Goal: Information Seeking & Learning: Learn about a topic

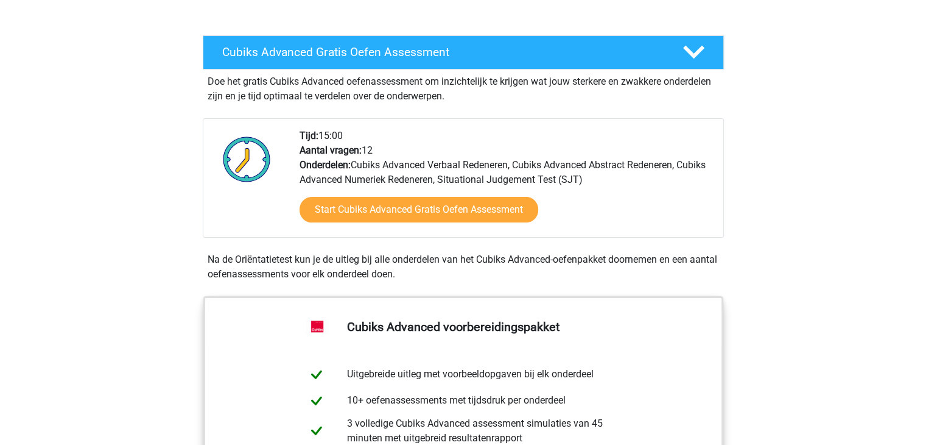
scroll to position [183, 0]
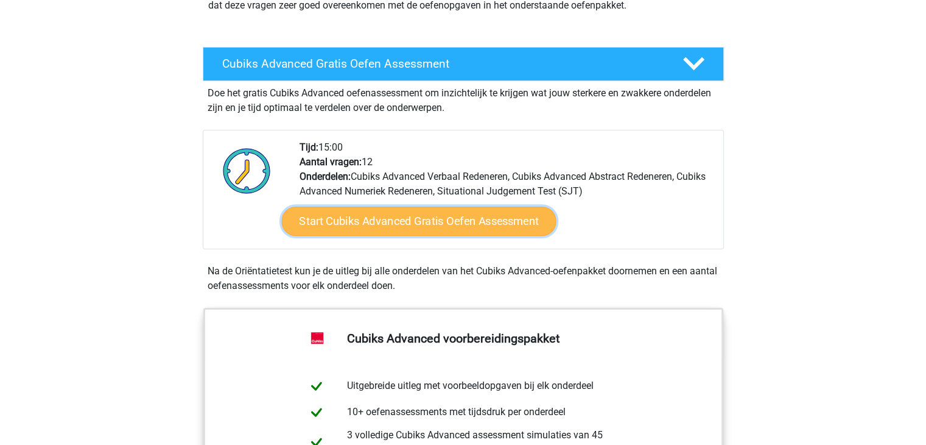
click at [441, 213] on link "Start Cubiks Advanced Gratis Oefen Assessment" at bounding box center [418, 220] width 275 height 29
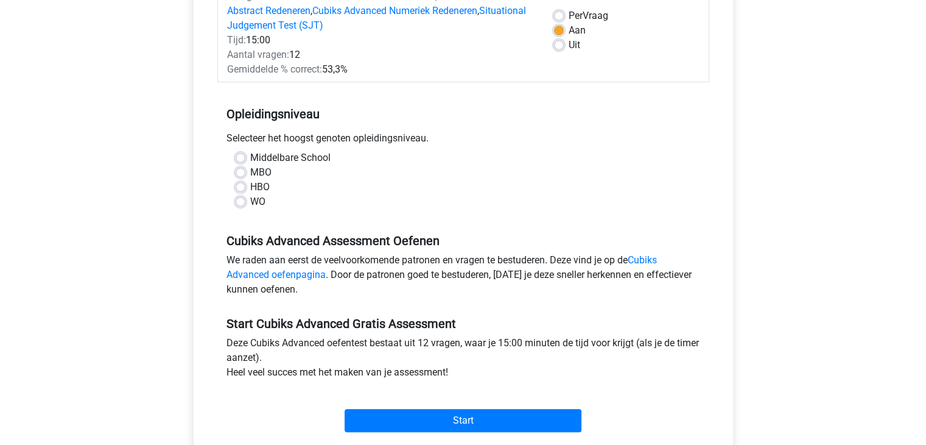
scroll to position [183, 0]
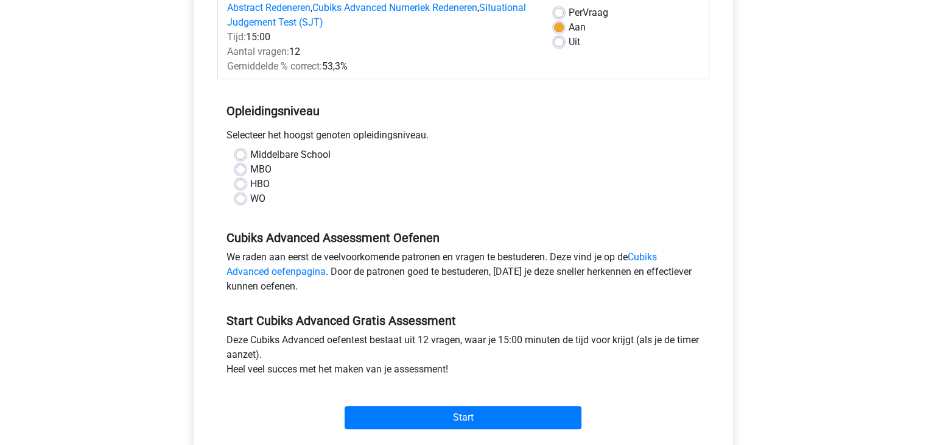
click at [250, 195] on label "WO" at bounding box center [257, 198] width 15 height 15
click at [241, 195] on input "WO" at bounding box center [241, 197] width 10 height 12
radio input "true"
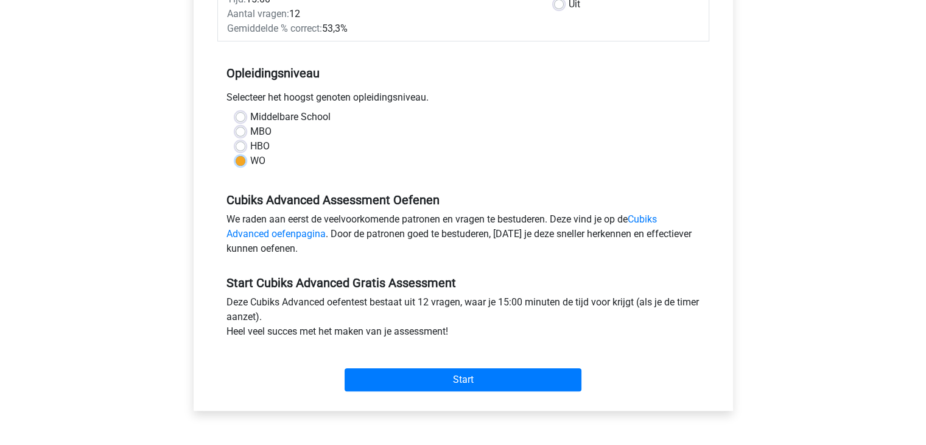
scroll to position [61, 0]
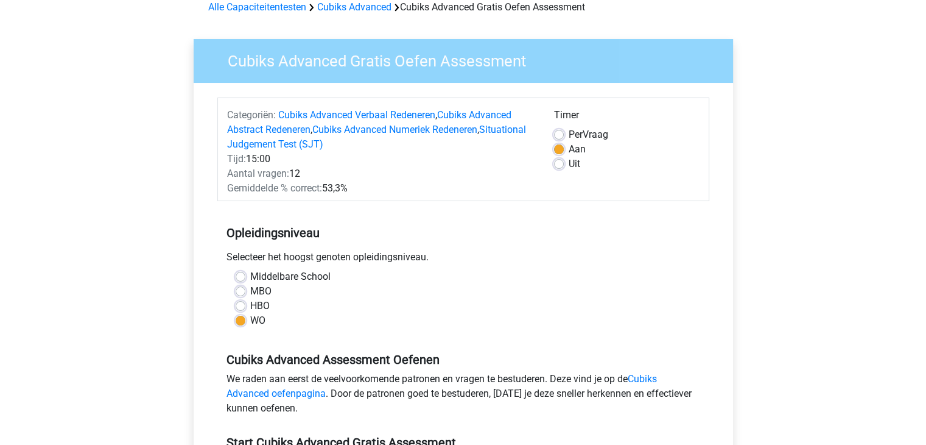
click at [564, 167] on div "Uit" at bounding box center [627, 164] width 146 height 15
click at [569, 163] on label "Uit" at bounding box center [575, 164] width 12 height 15
click at [558, 163] on input "Uit" at bounding box center [559, 163] width 10 height 12
radio input "true"
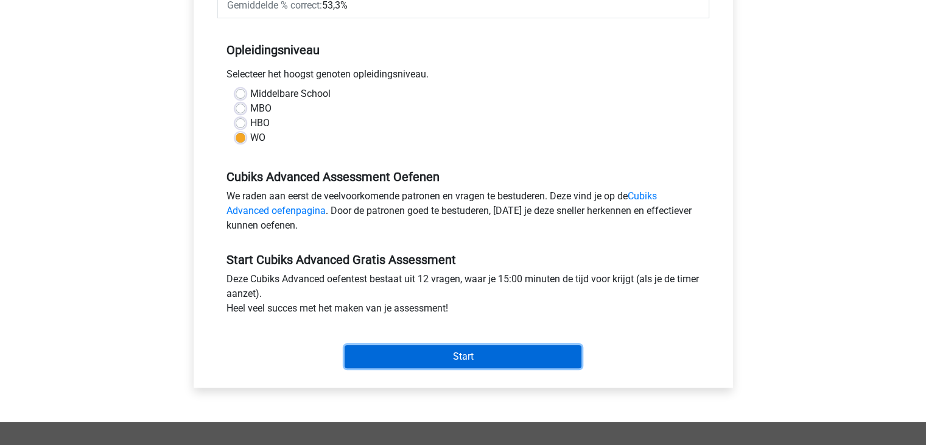
click at [460, 354] on input "Start" at bounding box center [463, 356] width 237 height 23
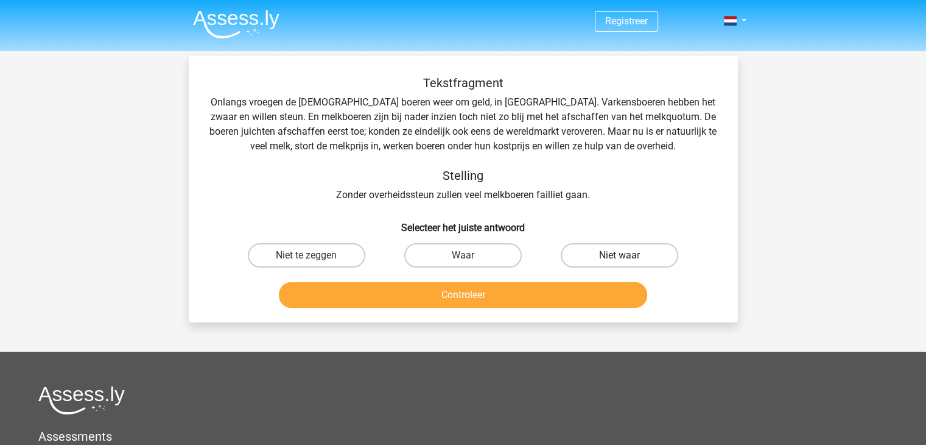
click at [619, 251] on label "Niet waar" at bounding box center [620, 255] width 118 height 24
click at [620, 255] on input "Niet waar" at bounding box center [624, 259] width 8 height 8
radio input "true"
click at [514, 305] on button "Controleer" at bounding box center [463, 295] width 368 height 26
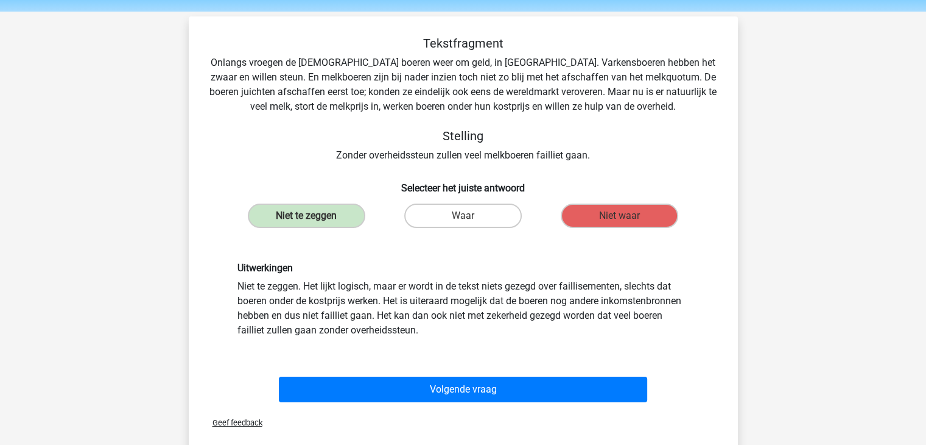
scroll to position [61, 0]
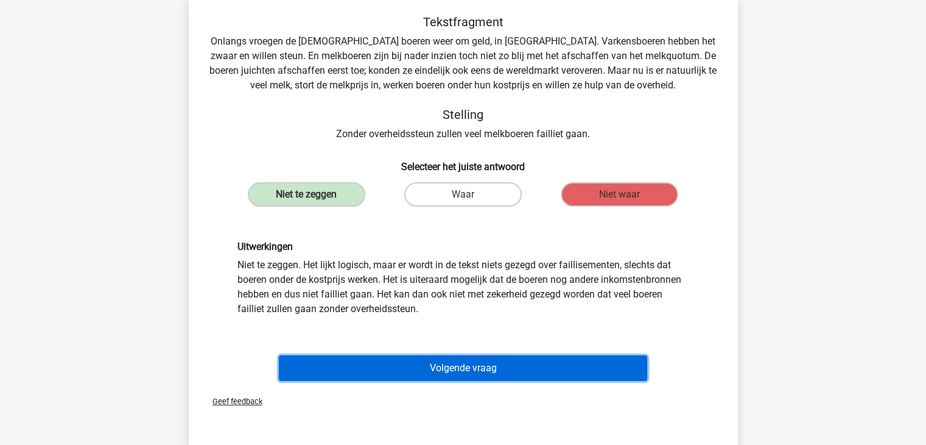
click at [445, 360] on button "Volgende vraag" at bounding box center [463, 368] width 368 height 26
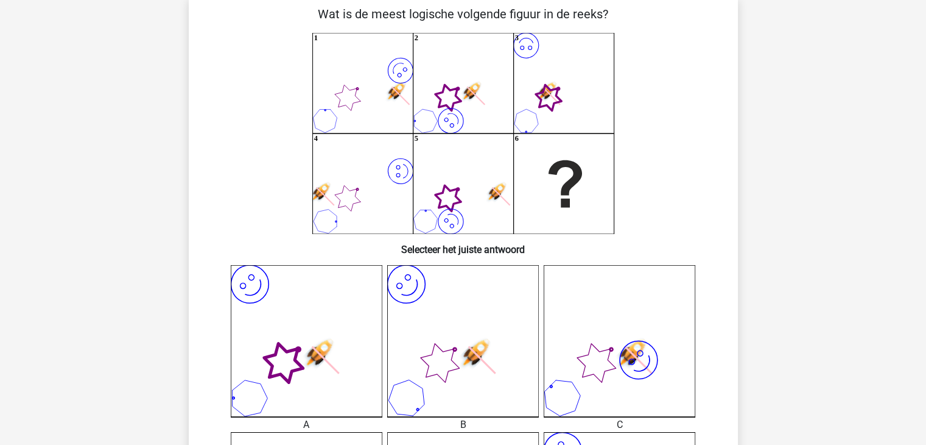
scroll to position [122, 0]
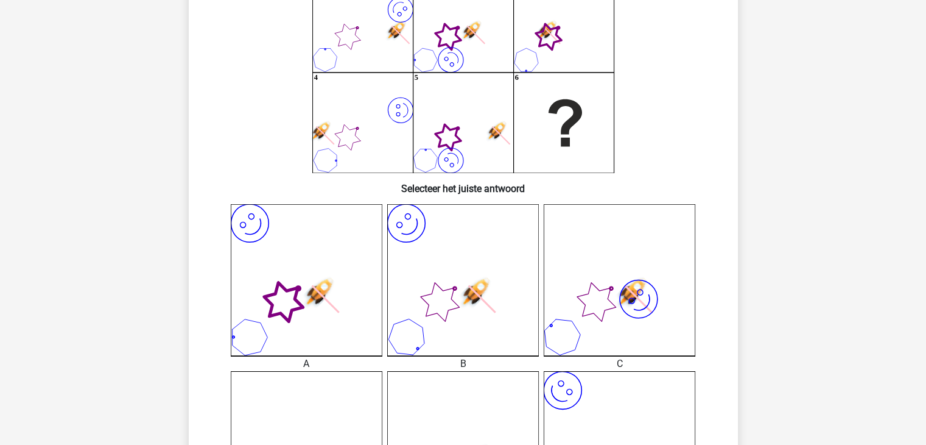
click at [323, 271] on icon "image/svg+xml" at bounding box center [307, 280] width 152 height 152
click at [315, 268] on icon "image/svg+xml" at bounding box center [307, 280] width 152 height 152
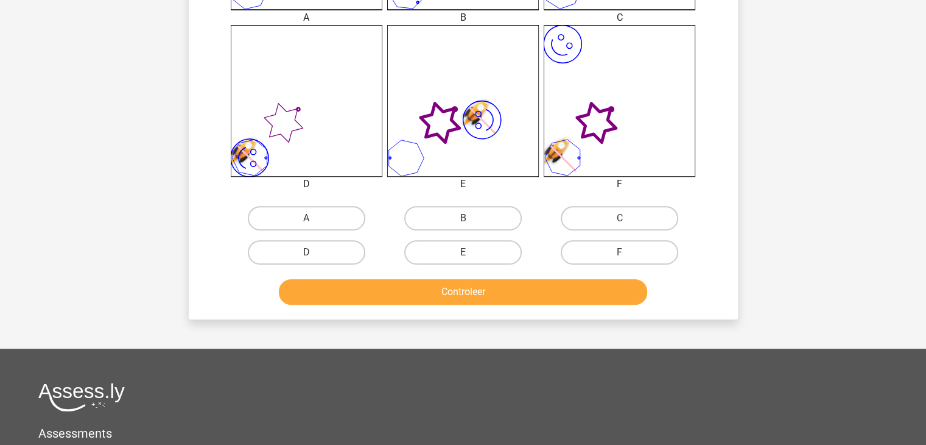
scroll to position [487, 0]
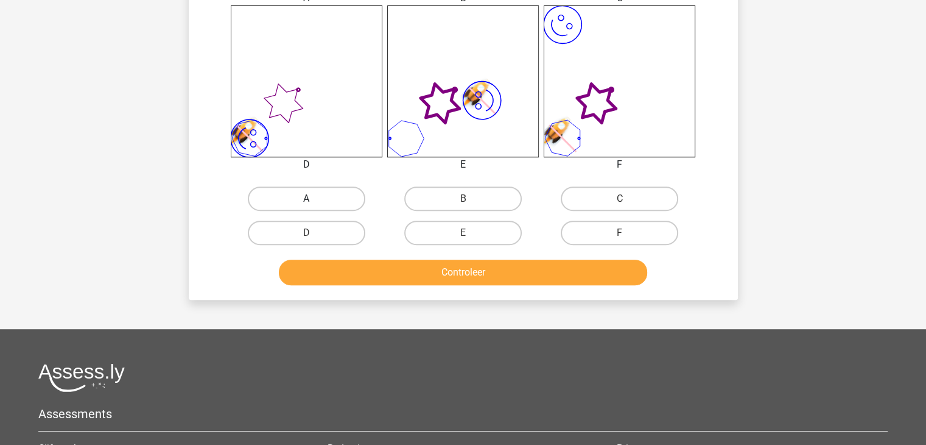
click at [320, 199] on label "A" at bounding box center [307, 198] width 118 height 24
click at [314, 199] on input "A" at bounding box center [310, 203] width 8 height 8
radio input "true"
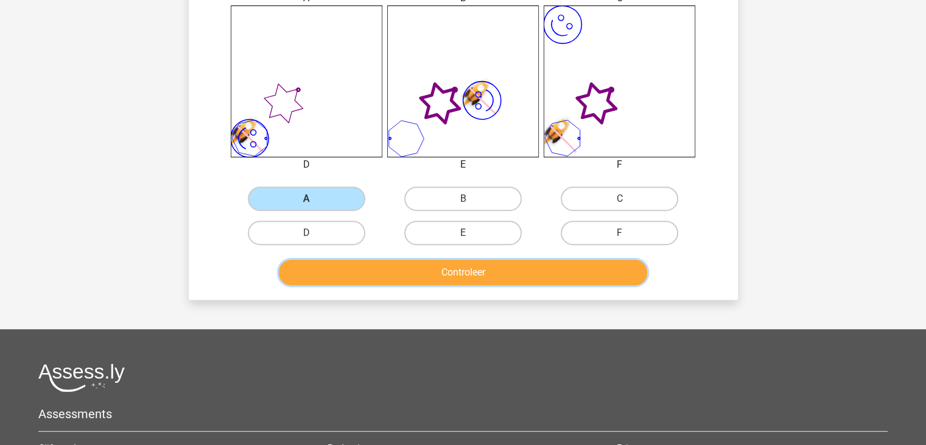
click at [444, 276] on button "Controleer" at bounding box center [463, 272] width 368 height 26
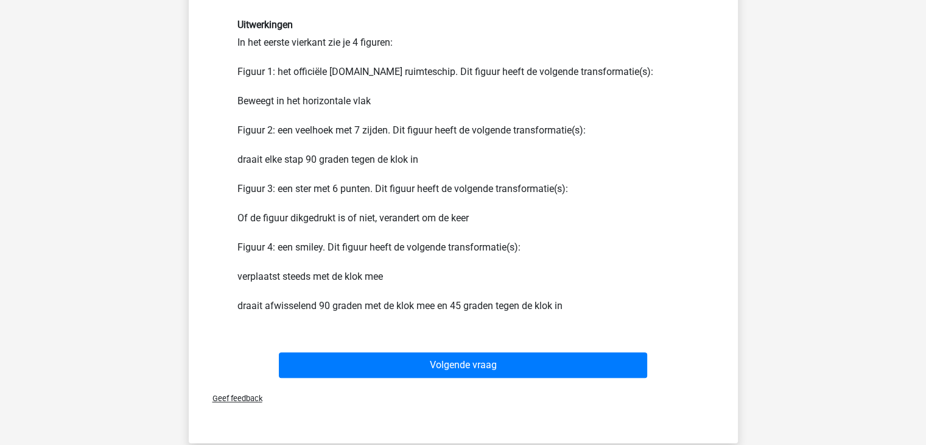
scroll to position [792, 0]
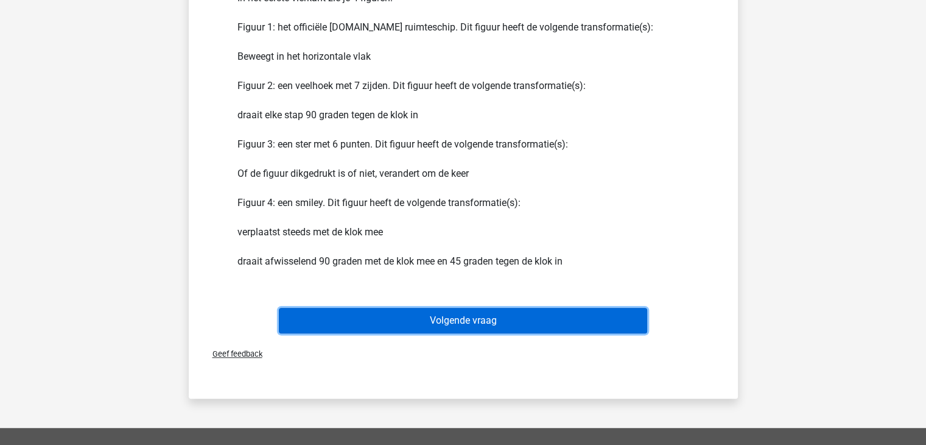
click at [458, 315] on button "Volgende vraag" at bounding box center [463, 321] width 368 height 26
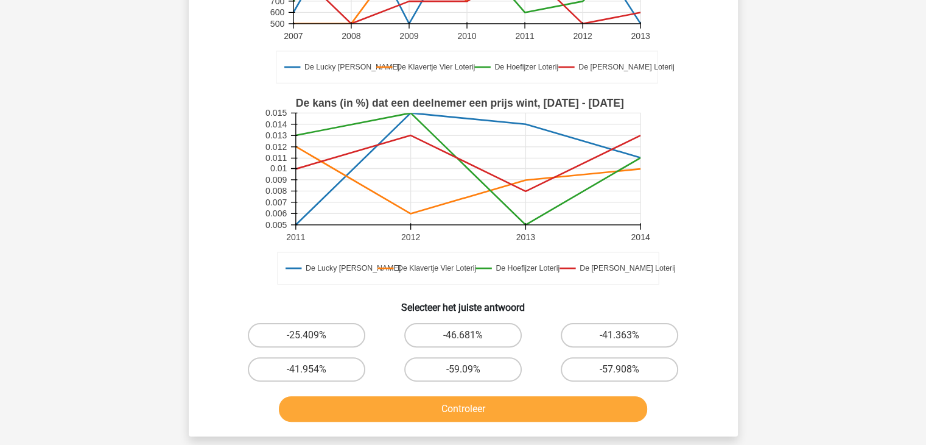
scroll to position [365, 0]
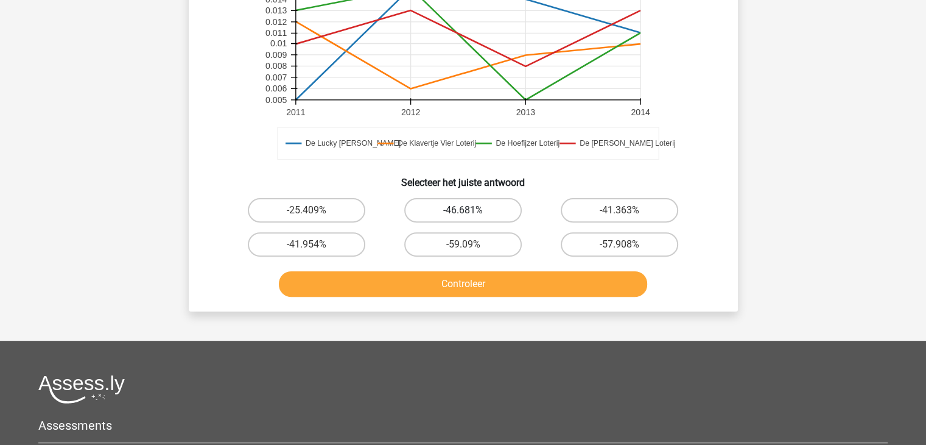
click at [486, 204] on label "-46.681%" at bounding box center [463, 210] width 118 height 24
click at [471, 210] on input "-46.681%" at bounding box center [467, 214] width 8 height 8
radio input "true"
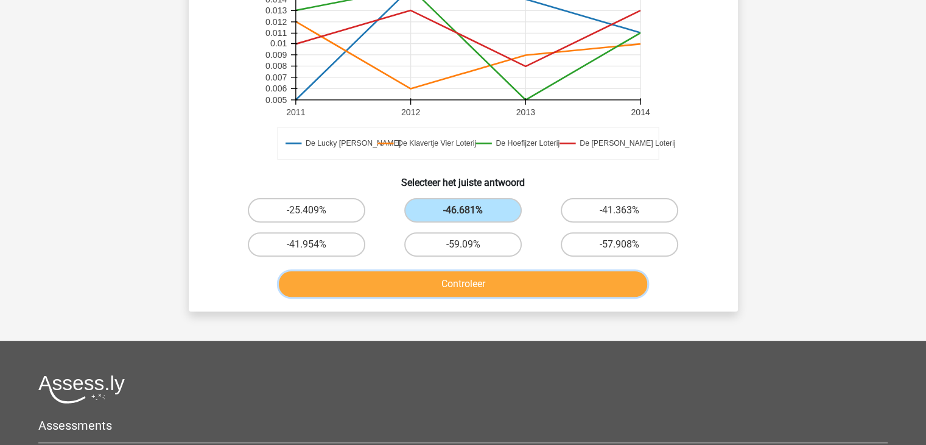
click at [535, 277] on button "Controleer" at bounding box center [463, 284] width 368 height 26
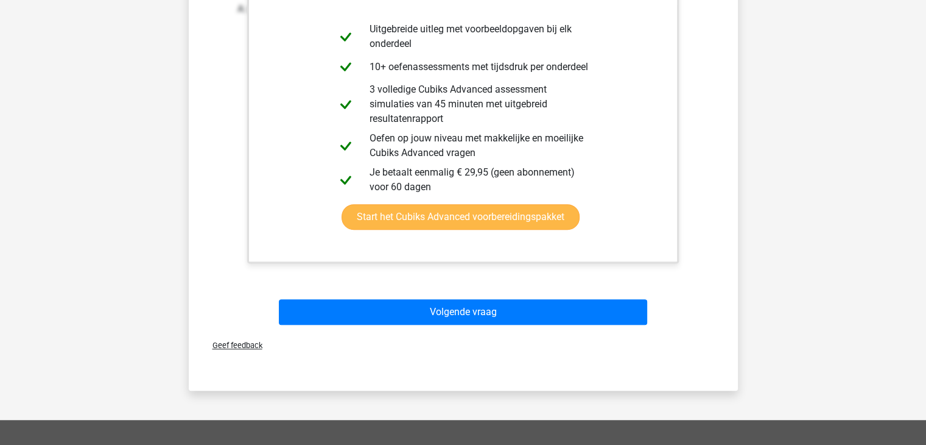
scroll to position [731, 0]
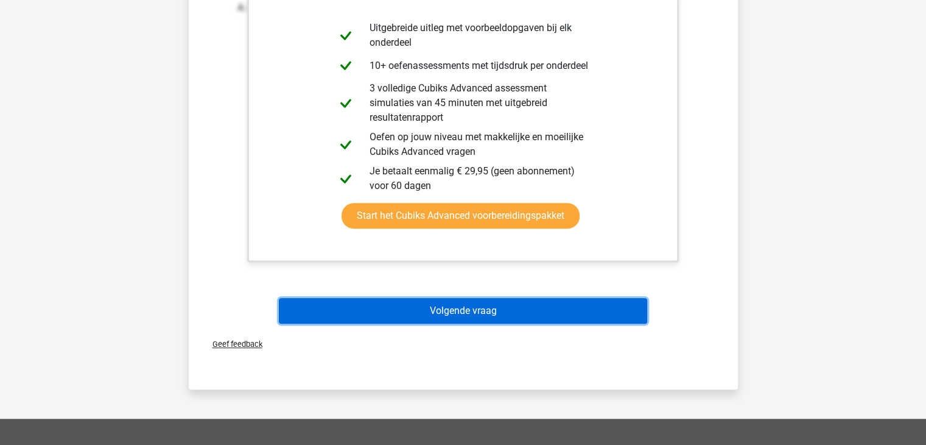
click at [516, 309] on button "Volgende vraag" at bounding box center [463, 311] width 368 height 26
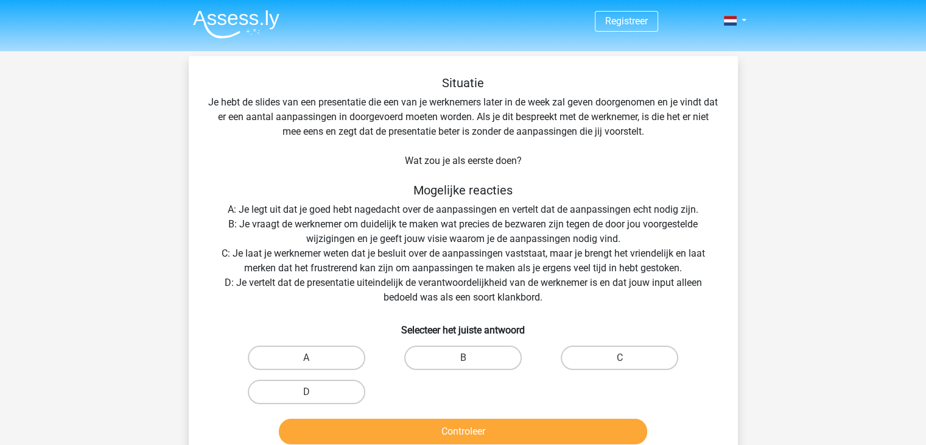
scroll to position [244, 0]
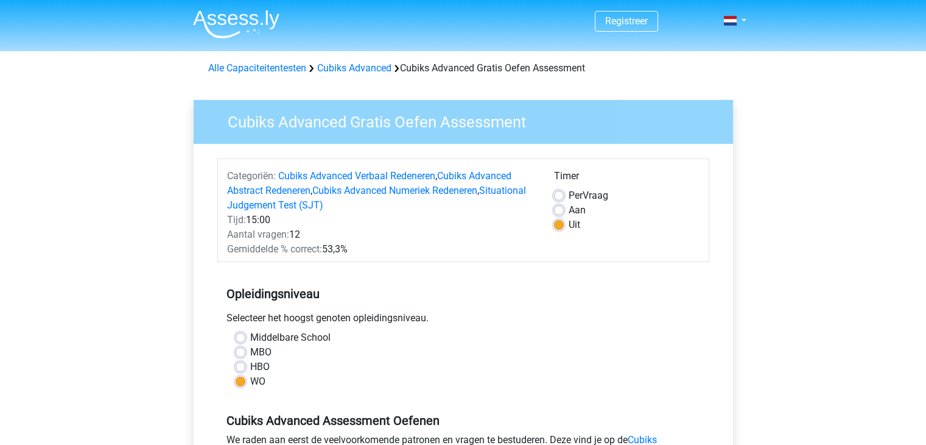
scroll to position [304, 0]
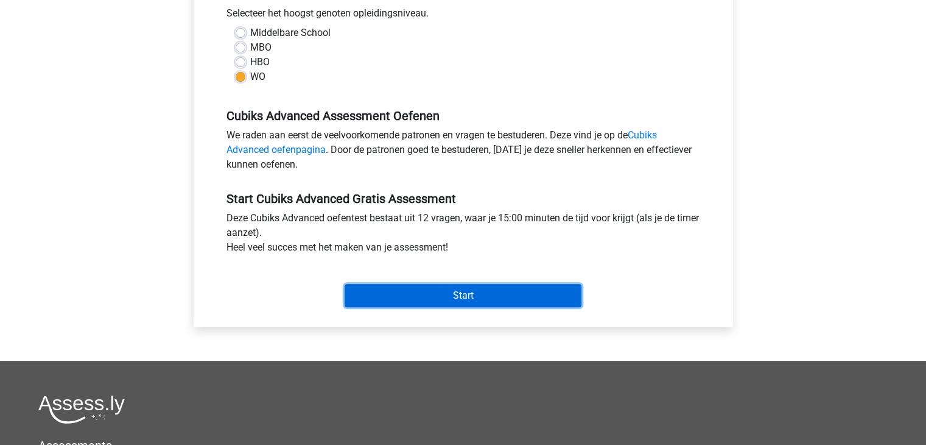
click at [452, 295] on input "Start" at bounding box center [463, 295] width 237 height 23
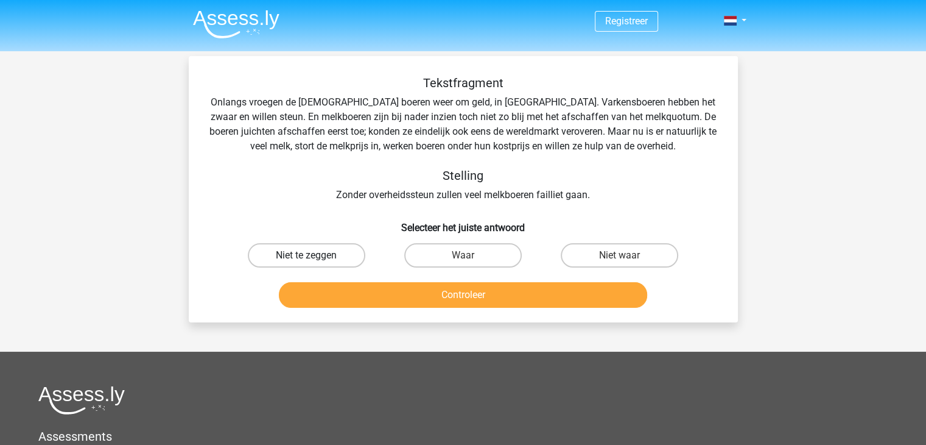
click at [339, 258] on label "Niet te zeggen" at bounding box center [307, 255] width 118 height 24
click at [314, 258] on input "Niet te zeggen" at bounding box center [310, 259] width 8 height 8
radio input "true"
click at [434, 292] on button "Controleer" at bounding box center [463, 295] width 368 height 26
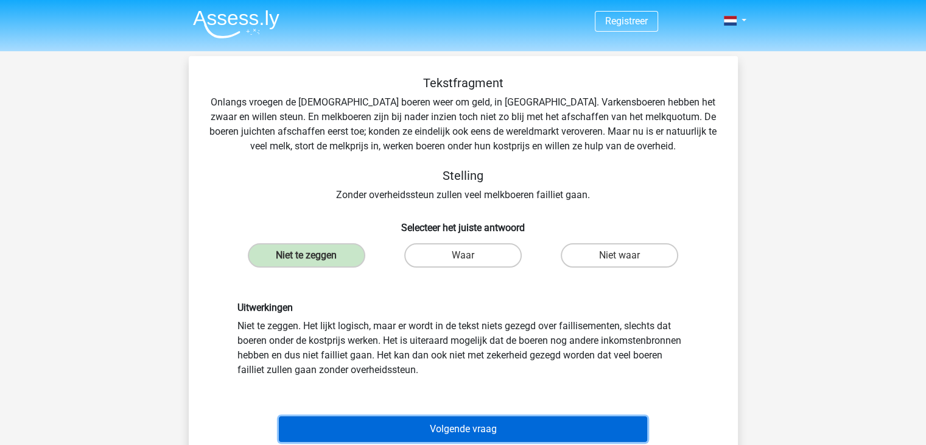
click at [473, 422] on button "Volgende vraag" at bounding box center [463, 429] width 368 height 26
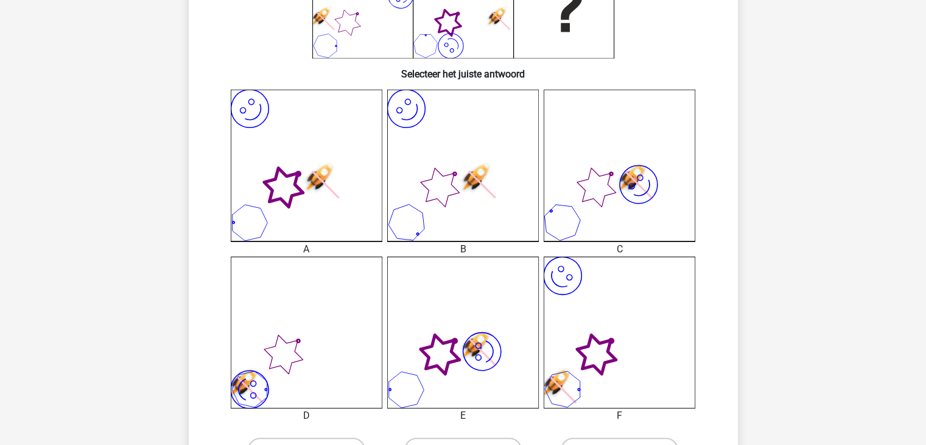
scroll to position [239, 0]
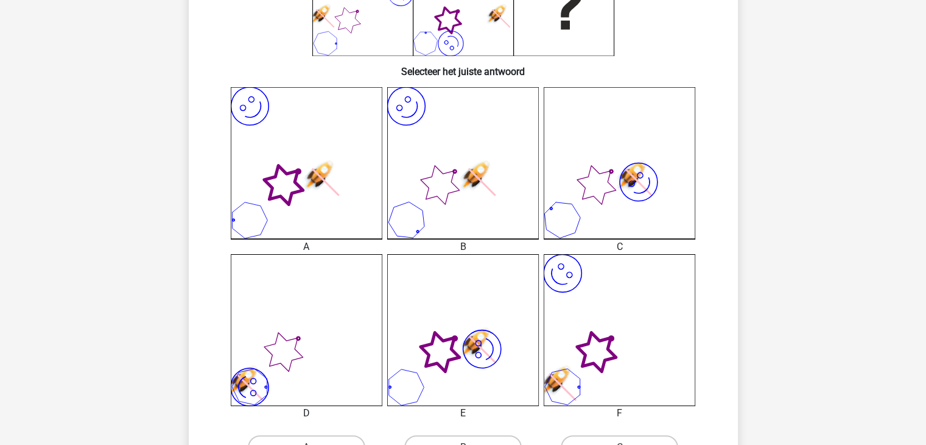
click at [441, 146] on icon "image/svg+xml" at bounding box center [463, 163] width 152 height 152
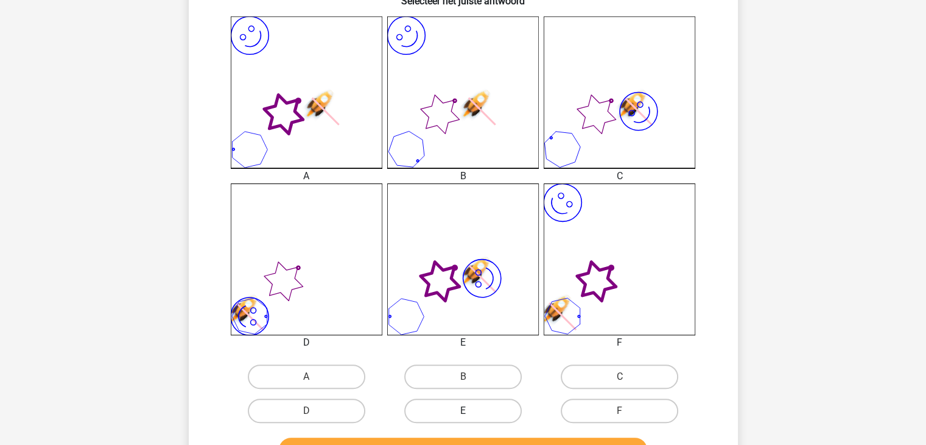
scroll to position [482, 0]
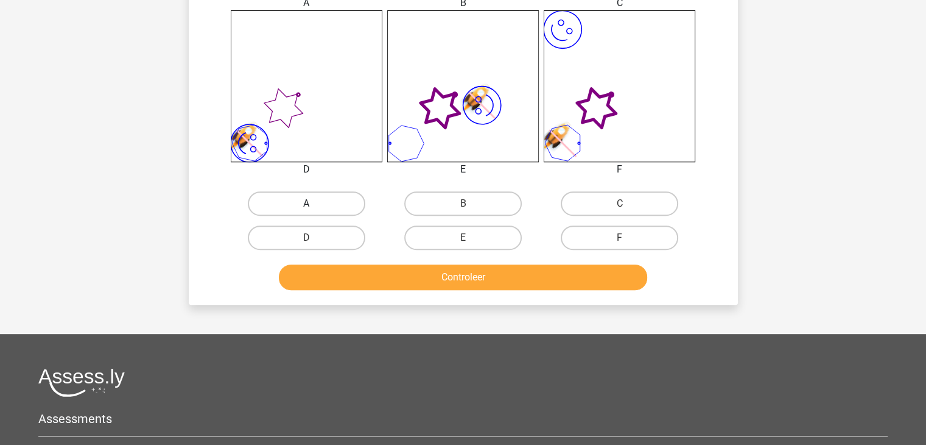
click at [323, 203] on label "A" at bounding box center [307, 203] width 118 height 24
click at [314, 203] on input "A" at bounding box center [310, 207] width 8 height 8
radio input "true"
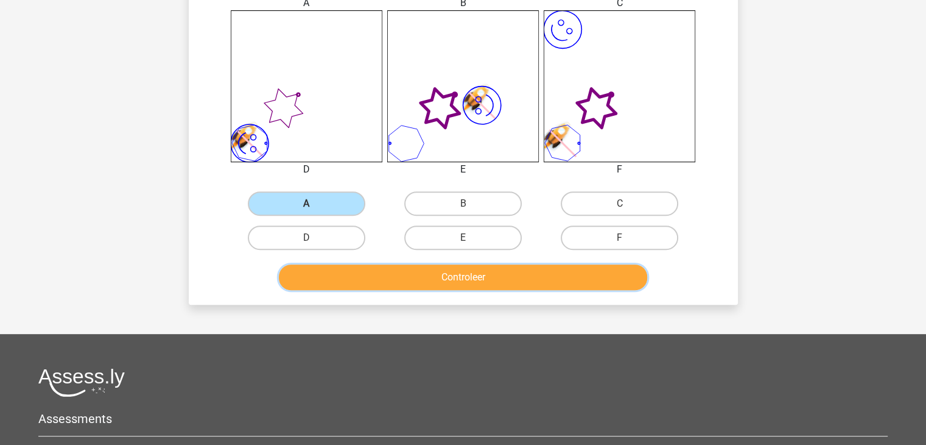
click at [429, 276] on button "Controleer" at bounding box center [463, 277] width 368 height 26
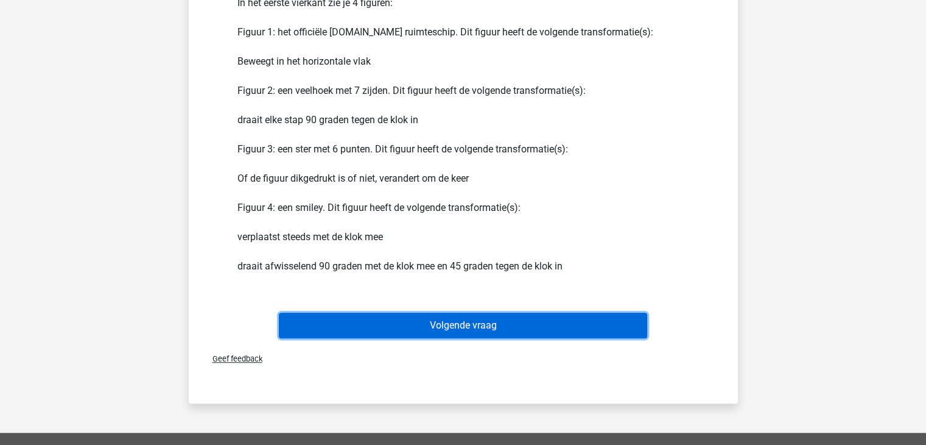
click at [438, 326] on button "Volgende vraag" at bounding box center [463, 325] width 368 height 26
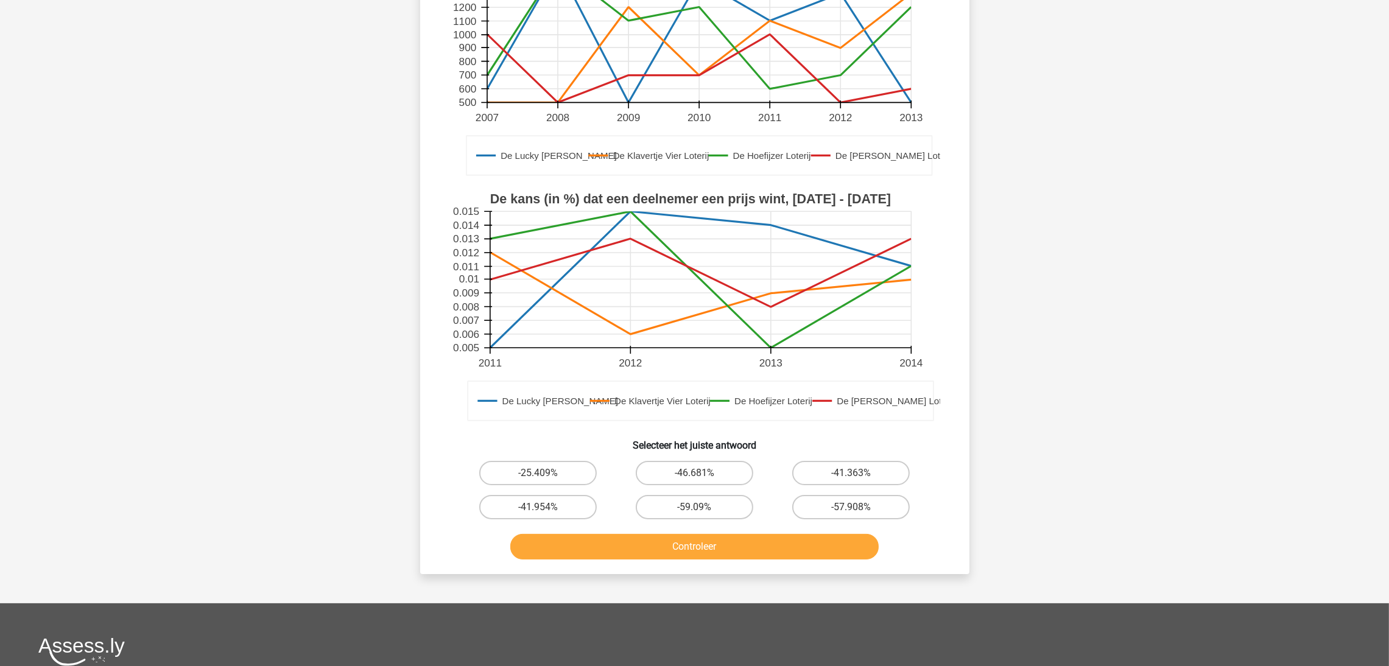
scroll to position [273, 0]
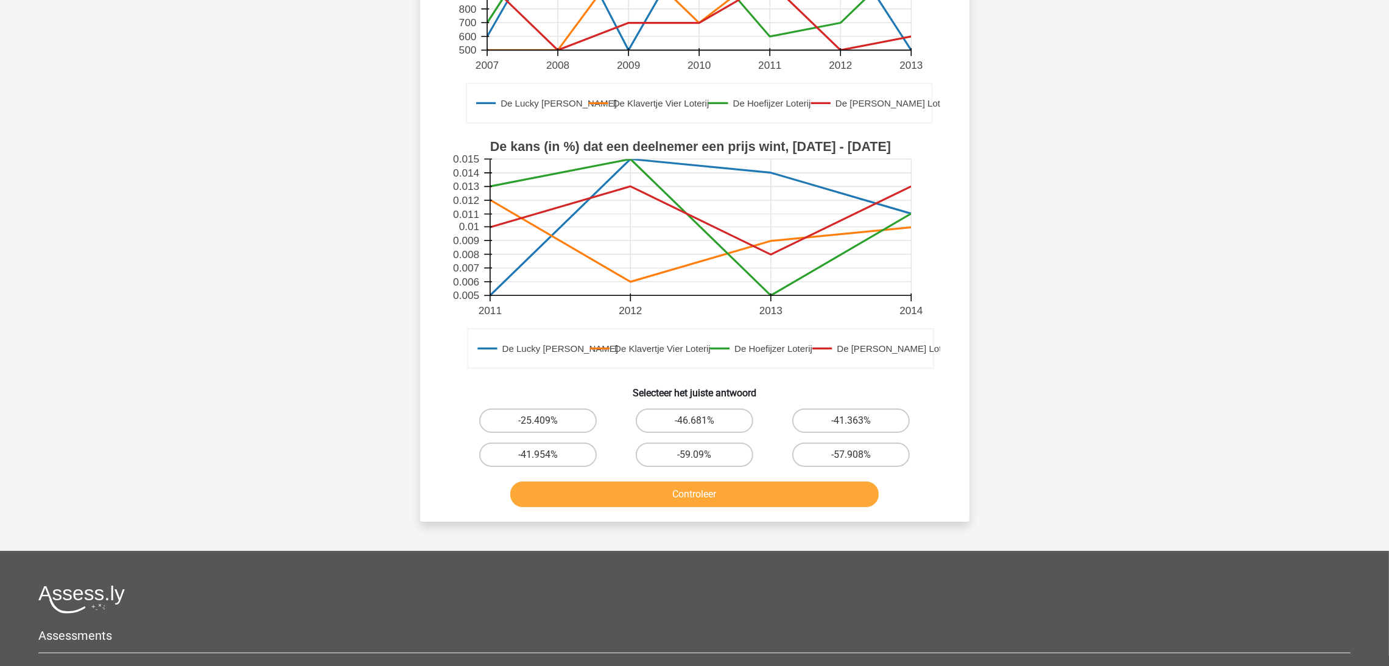
click at [663, 444] on button "Controleer" at bounding box center [694, 495] width 368 height 26
click at [557, 417] on label "-25.409%" at bounding box center [538, 421] width 118 height 24
click at [546, 421] on input "-25.409%" at bounding box center [542, 425] width 8 height 8
radio input "true"
click at [697, 444] on input "-59.09%" at bounding box center [698, 459] width 8 height 8
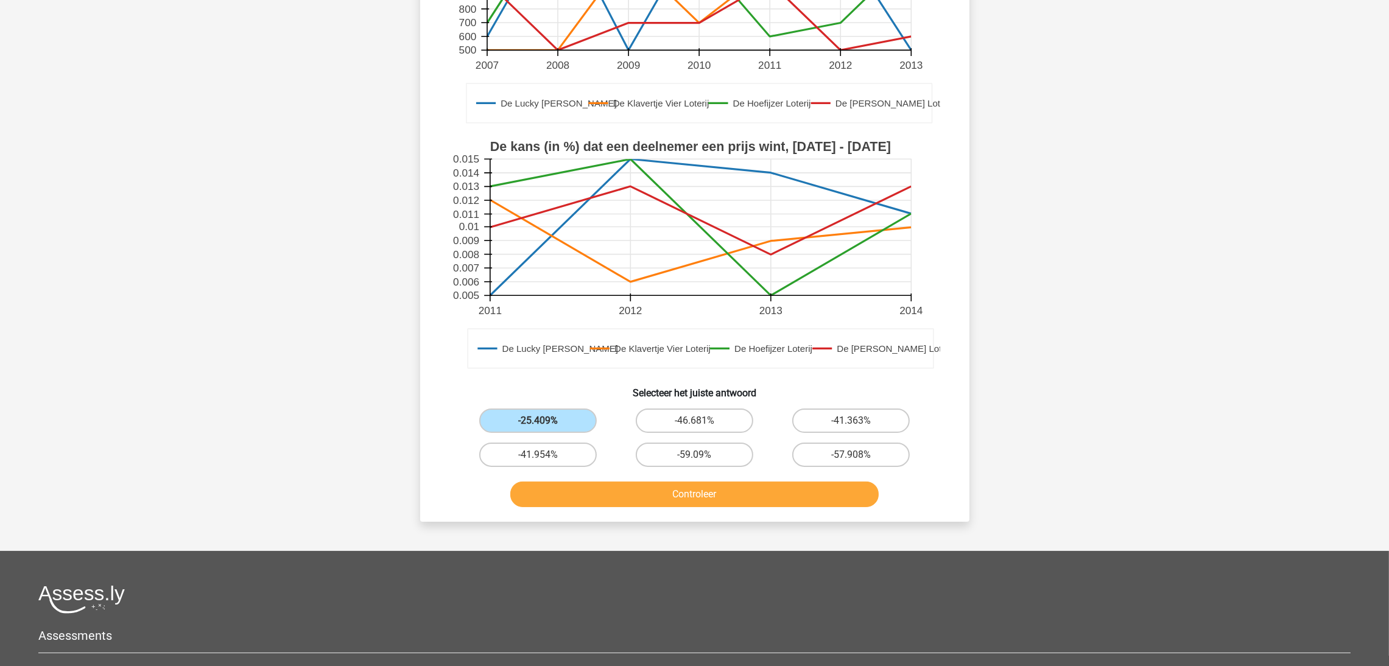
radio input "true"
click at [703, 444] on button "Controleer" at bounding box center [694, 495] width 368 height 26
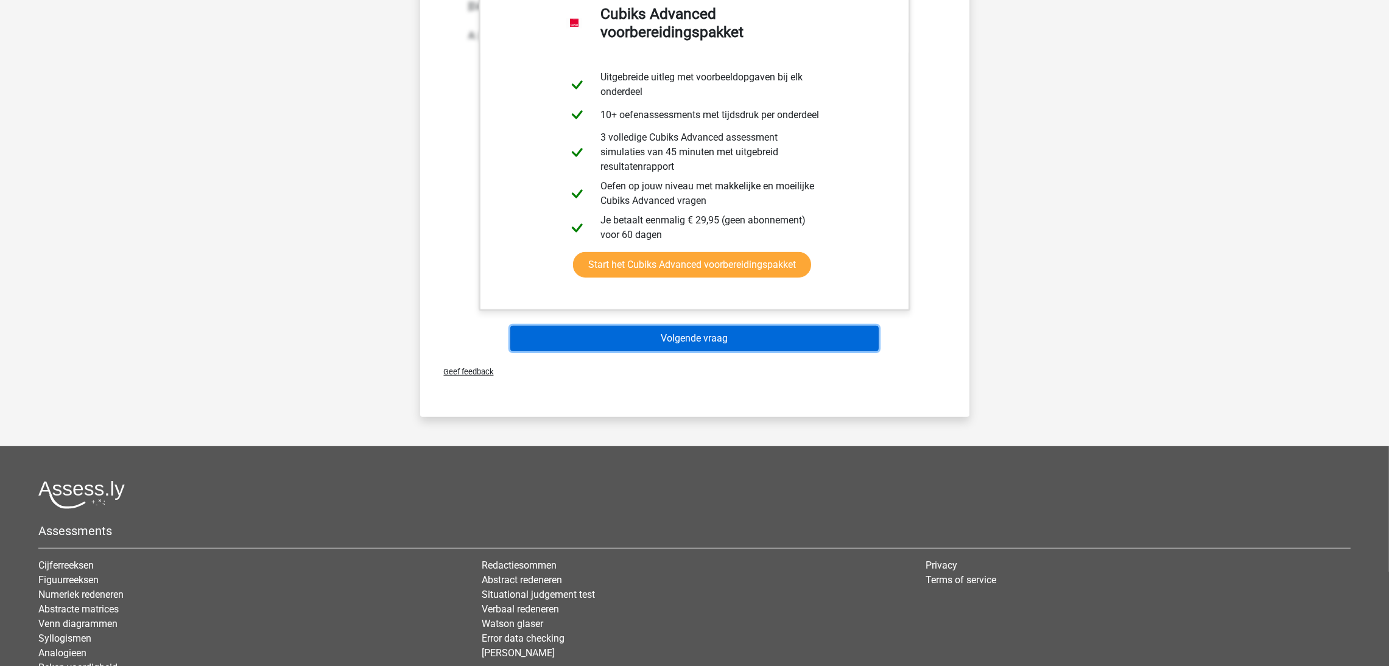
click at [693, 333] on button "Volgende vraag" at bounding box center [694, 339] width 368 height 26
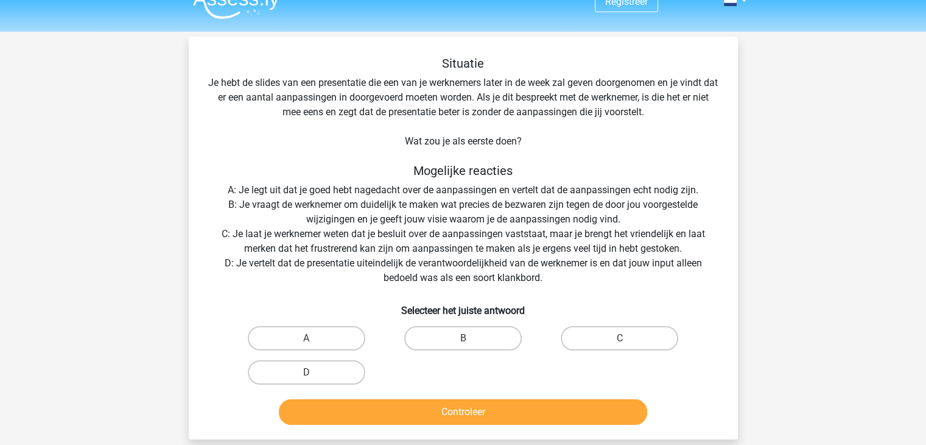
scroll to position [0, 0]
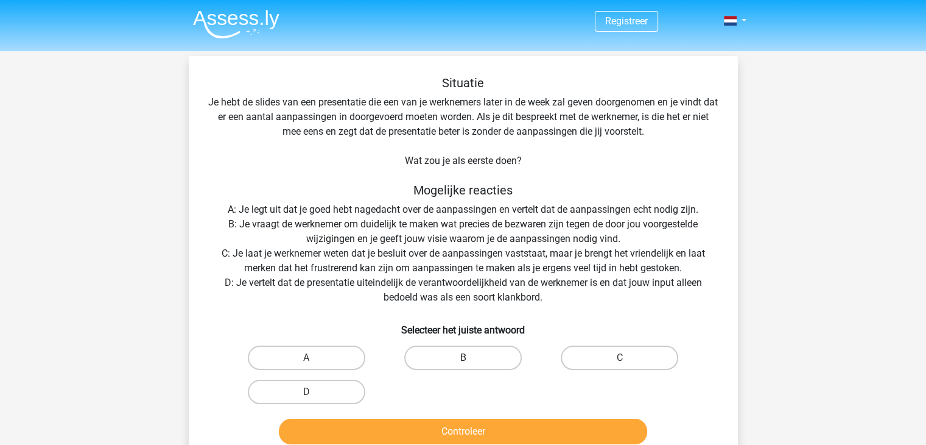
click at [479, 359] on label "B" at bounding box center [463, 357] width 118 height 24
click at [471, 359] on input "B" at bounding box center [467, 361] width 8 height 8
radio input "true"
click at [499, 429] on button "Controleer" at bounding box center [463, 431] width 368 height 26
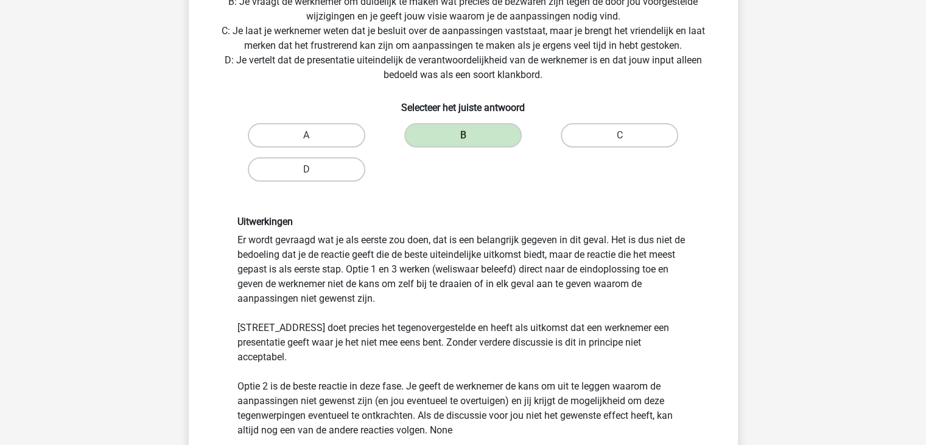
scroll to position [304, 0]
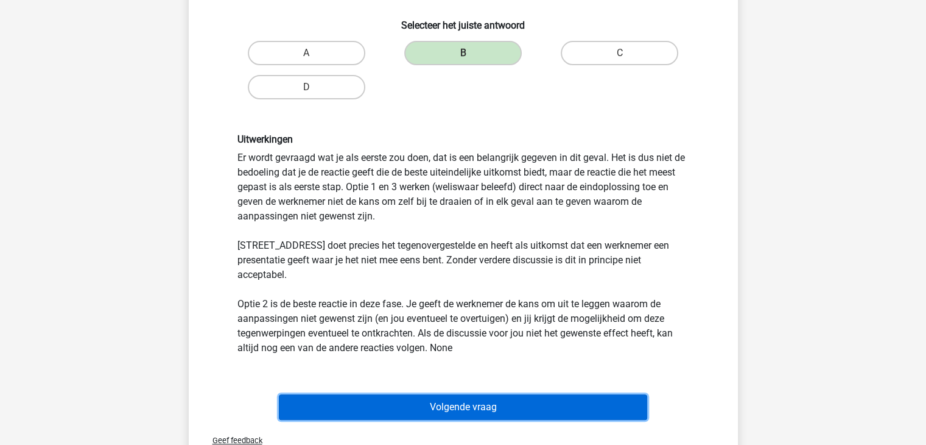
click at [456, 394] on button "Volgende vraag" at bounding box center [463, 407] width 368 height 26
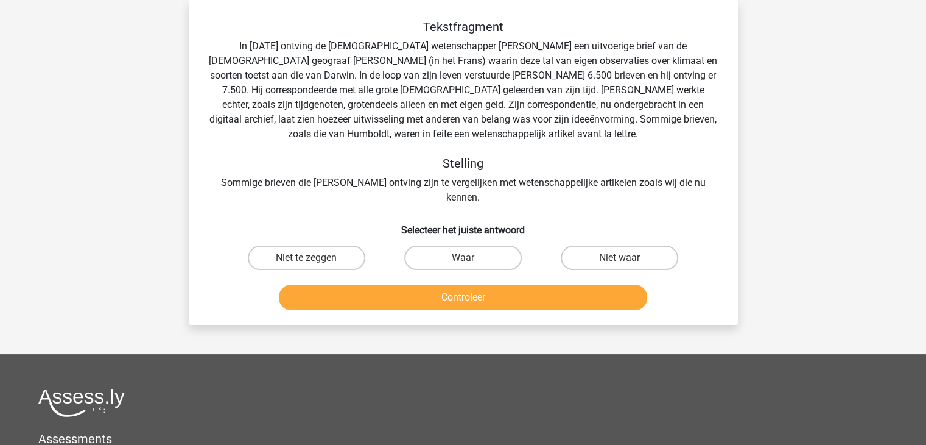
scroll to position [0, 0]
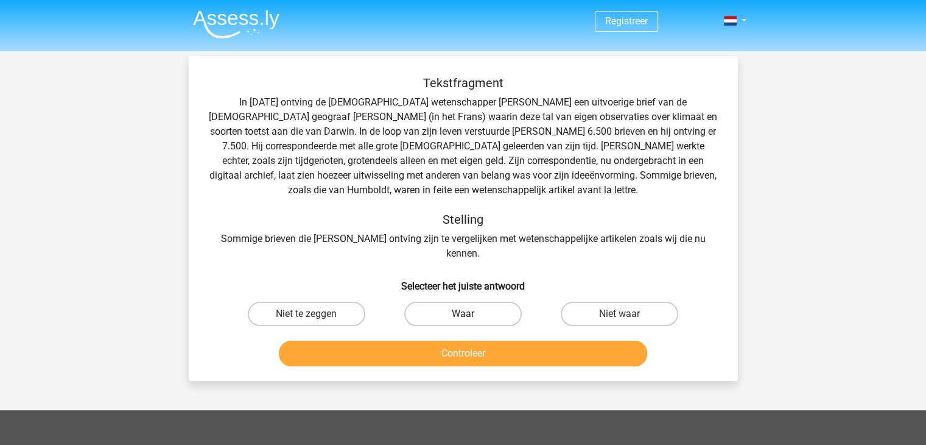
click at [458, 301] on label "Waar" at bounding box center [463, 313] width 118 height 24
click at [463, 314] on input "Waar" at bounding box center [467, 318] width 8 height 8
radio input "true"
click at [448, 346] on button "Controleer" at bounding box center [463, 353] width 368 height 26
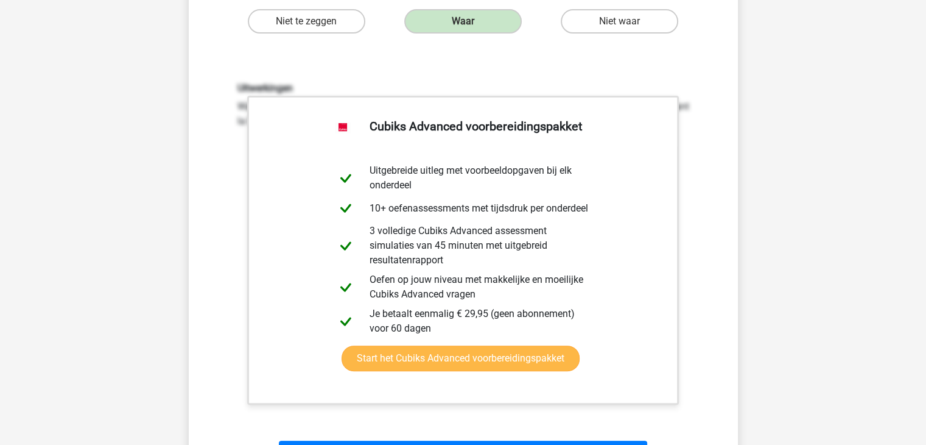
scroll to position [304, 0]
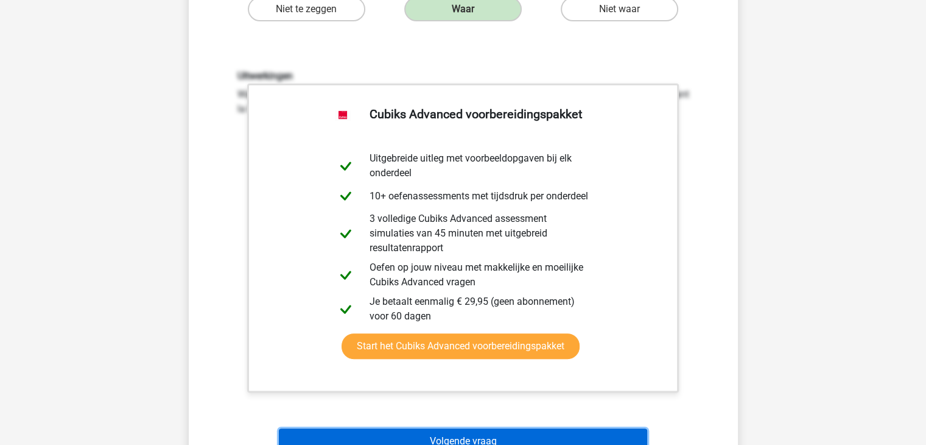
click at [463, 428] on button "Volgende vraag" at bounding box center [463, 441] width 368 height 26
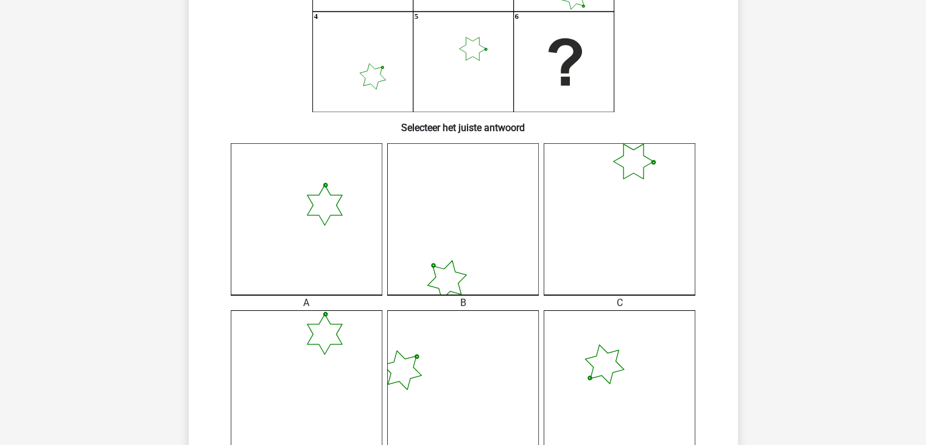
scroll to position [122, 0]
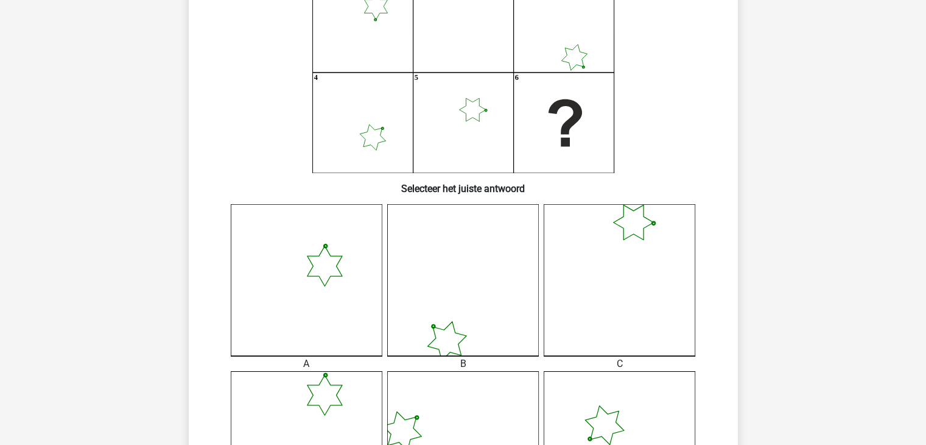
click at [312, 255] on icon at bounding box center [307, 280] width 152 height 152
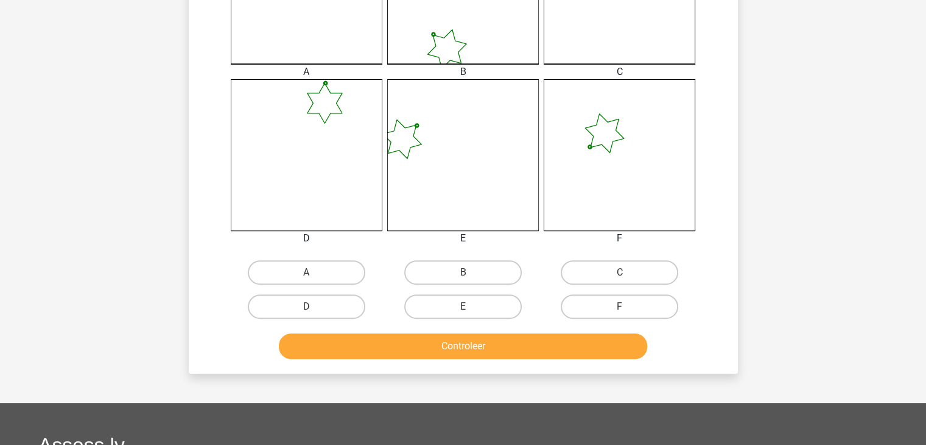
scroll to position [487, 0]
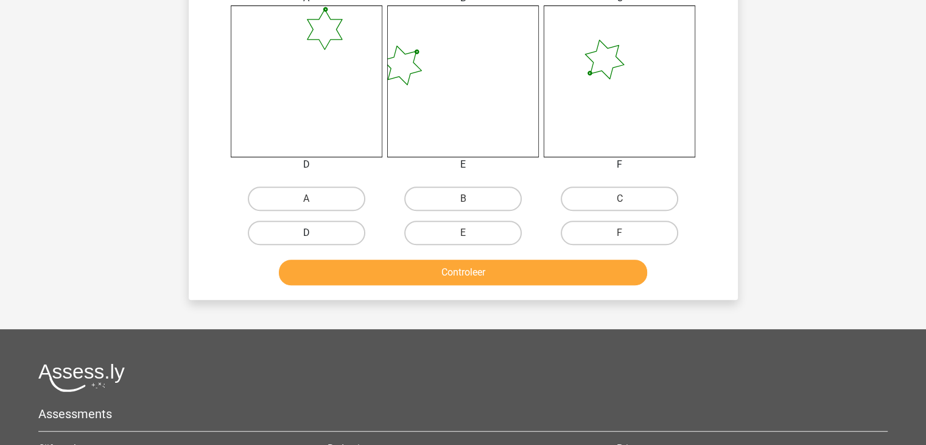
click at [318, 234] on label "D" at bounding box center [307, 232] width 118 height 24
click at [314, 234] on input "D" at bounding box center [310, 237] width 8 height 8
radio input "true"
click at [327, 239] on label "D" at bounding box center [307, 232] width 118 height 24
click at [314, 239] on input "D" at bounding box center [310, 237] width 8 height 8
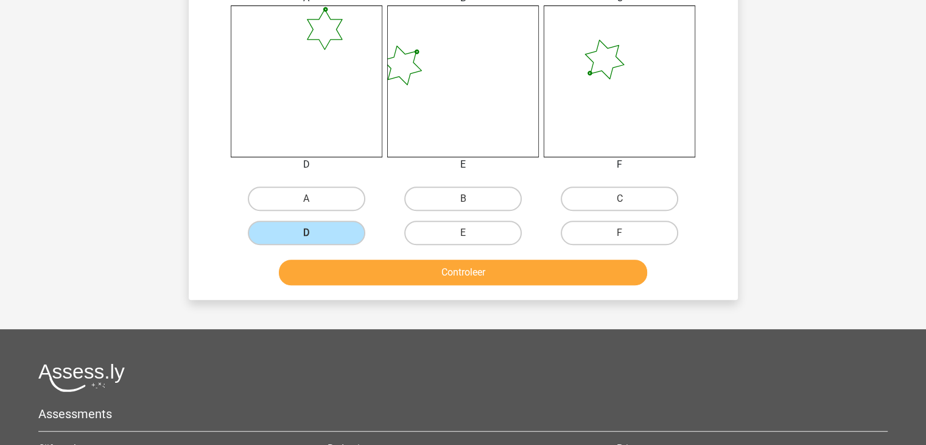
click at [334, 174] on div "A B C D" at bounding box center [463, 44] width 510 height 411
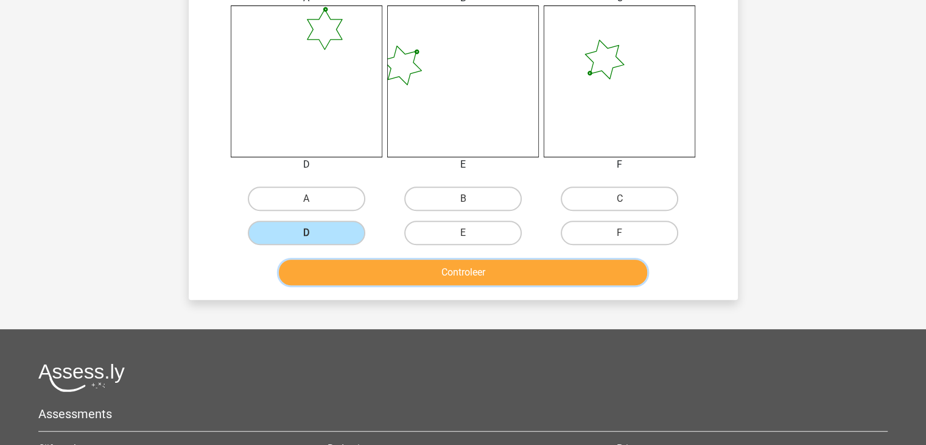
click at [420, 273] on button "Controleer" at bounding box center [463, 272] width 368 height 26
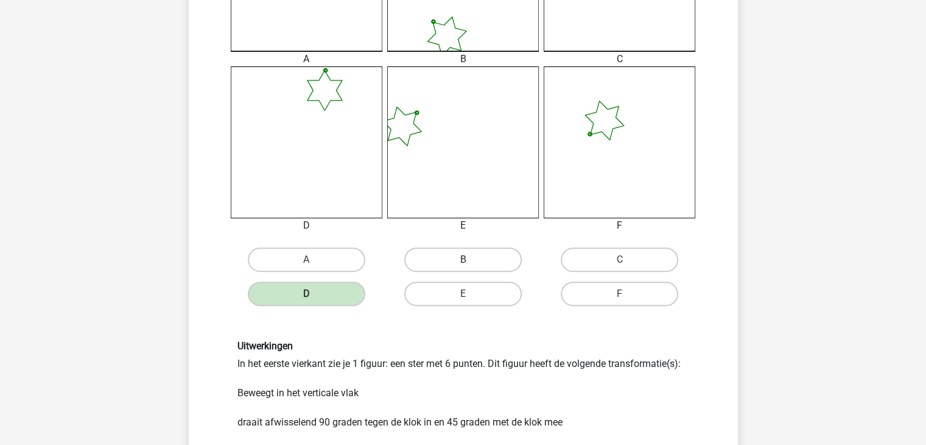
scroll to position [670, 0]
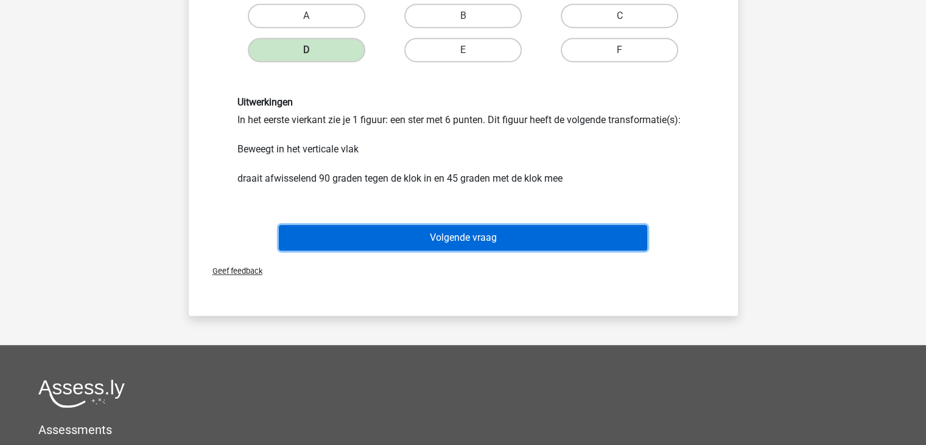
click at [443, 239] on button "Volgende vraag" at bounding box center [463, 238] width 368 height 26
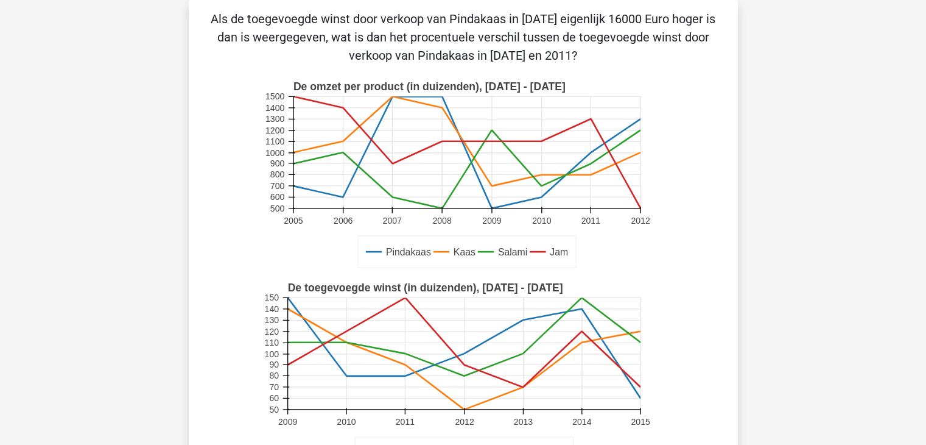
scroll to position [244, 0]
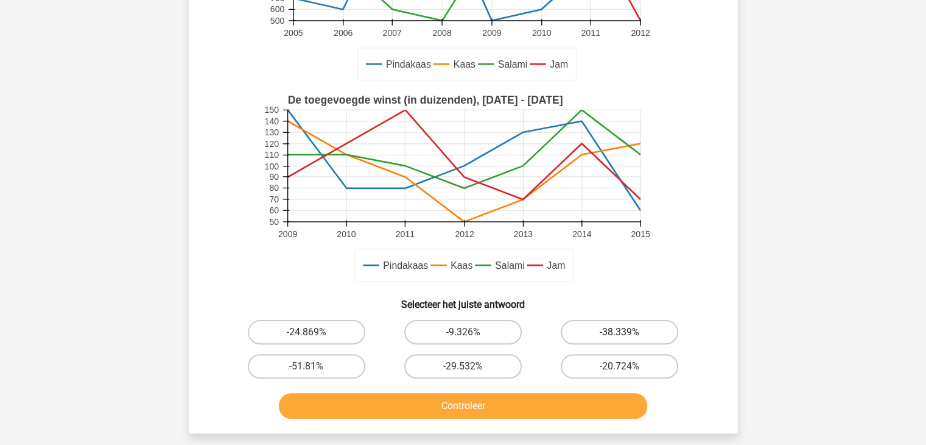
click at [619, 337] on div "-38.339%" at bounding box center [619, 332] width 147 height 24
click at [600, 333] on label "-38.339%" at bounding box center [620, 332] width 118 height 24
click at [620, 333] on input "-38.339%" at bounding box center [624, 336] width 8 height 8
radio input "true"
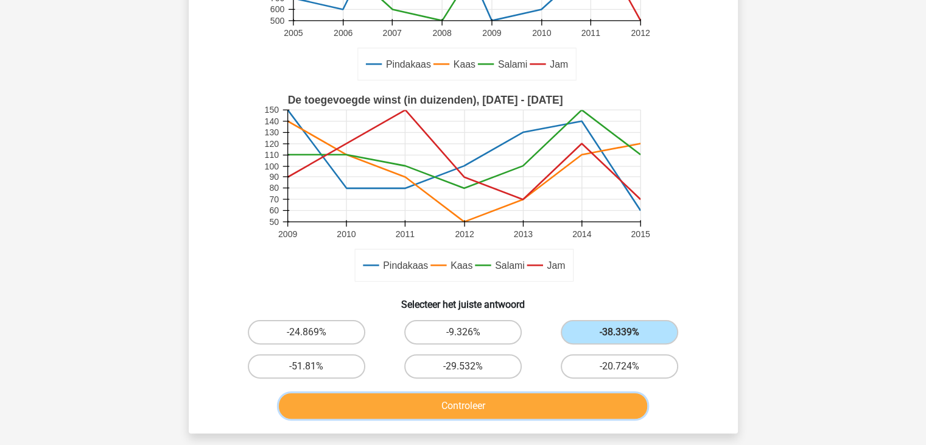
click at [571, 407] on button "Controleer" at bounding box center [463, 406] width 368 height 26
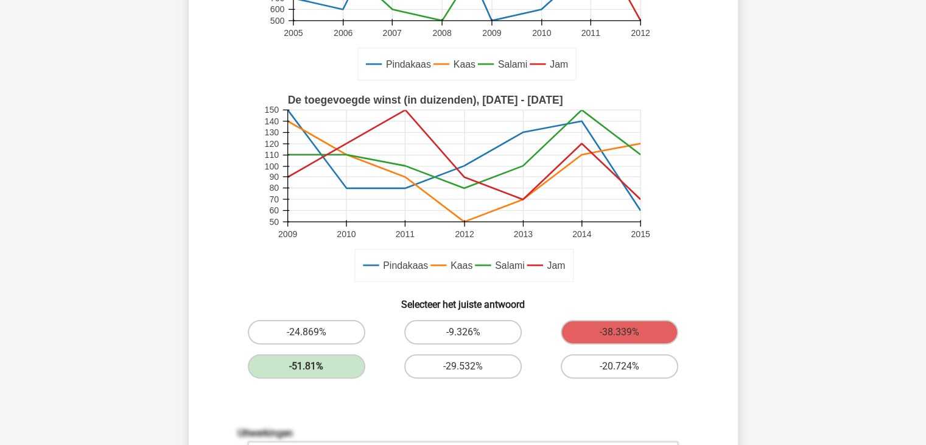
click at [700, 273] on icon "Pindakaas Kaas Salami Jam De toegevoegde winst (in duizenden), 2009 - 2015 2009…" at bounding box center [463, 188] width 491 height 201
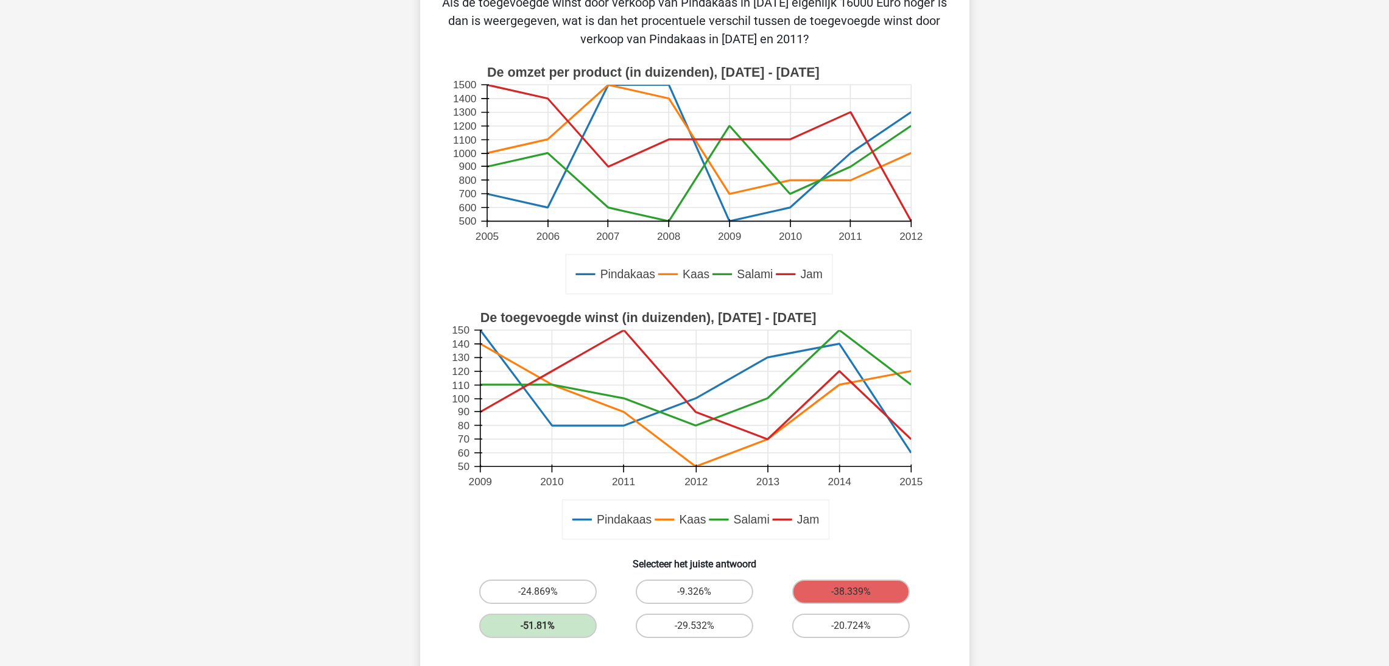
scroll to position [71, 0]
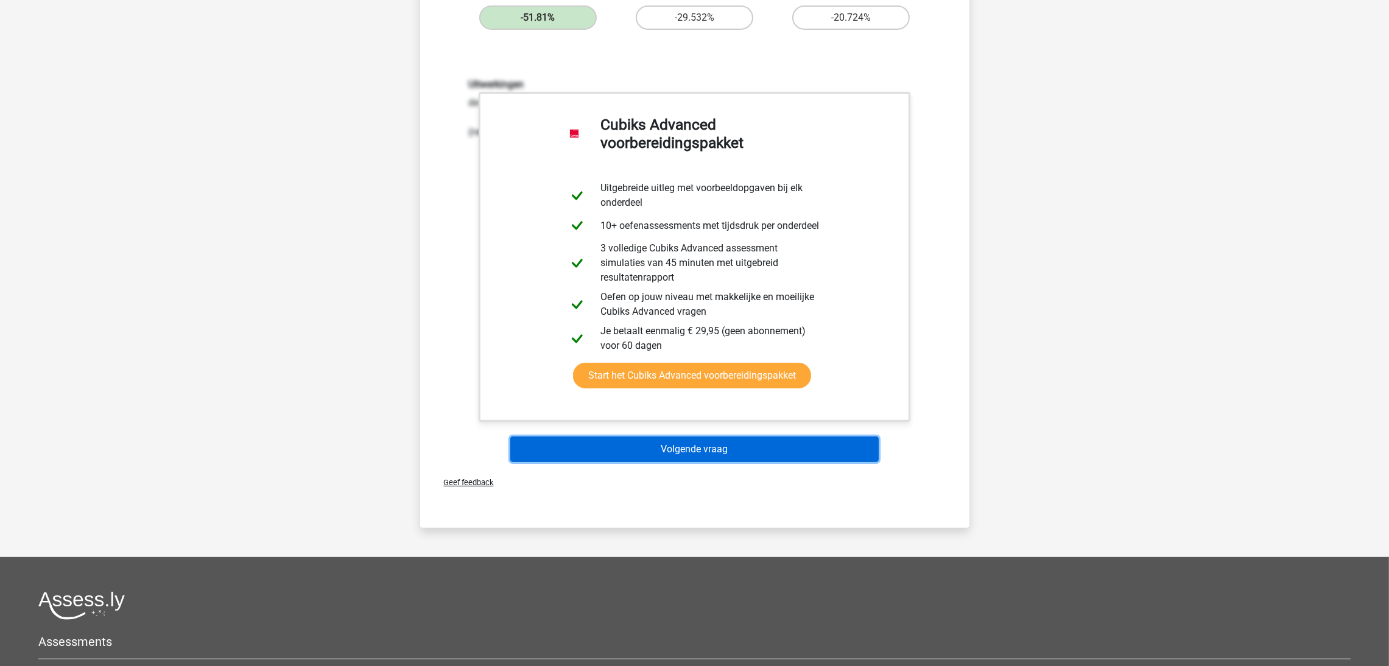
click at [730, 437] on button "Volgende vraag" at bounding box center [694, 450] width 368 height 26
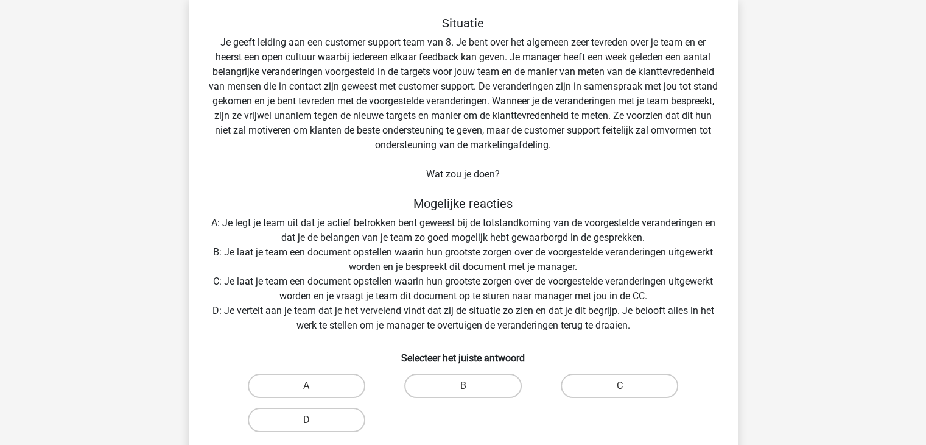
scroll to position [181, 0]
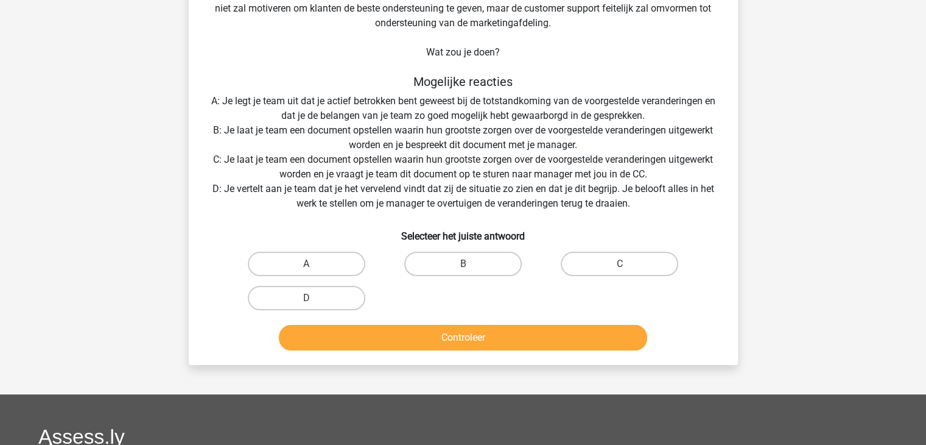
drag, startPoint x: 431, startPoint y: 236, endPoint x: 451, endPoint y: 244, distance: 21.6
drag, startPoint x: 451, startPoint y: 244, endPoint x: 350, endPoint y: 169, distance: 125.8
click at [350, 169] on div "Situatie Je geeft leiding aan een customer support team van 8. Je bent over het…" at bounding box center [464, 124] width 540 height 461
click at [585, 255] on label "C" at bounding box center [620, 264] width 118 height 24
click at [620, 264] on input "C" at bounding box center [624, 268] width 8 height 8
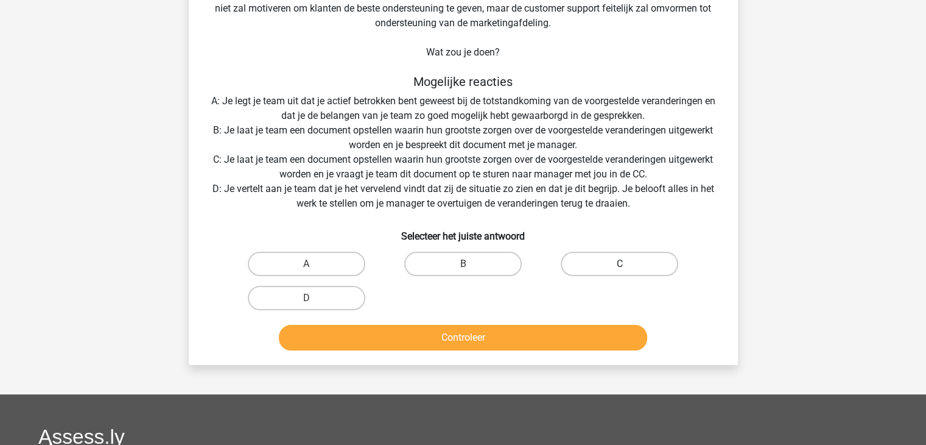
radio input "true"
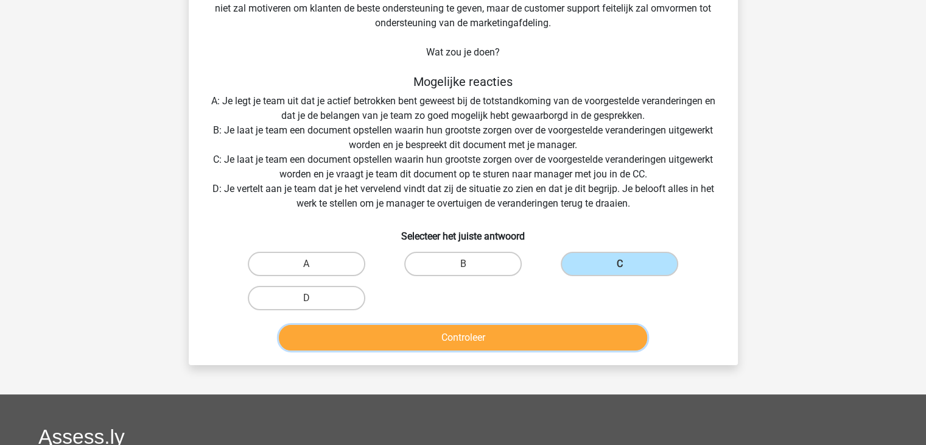
click at [524, 332] on button "Controleer" at bounding box center [463, 338] width 368 height 26
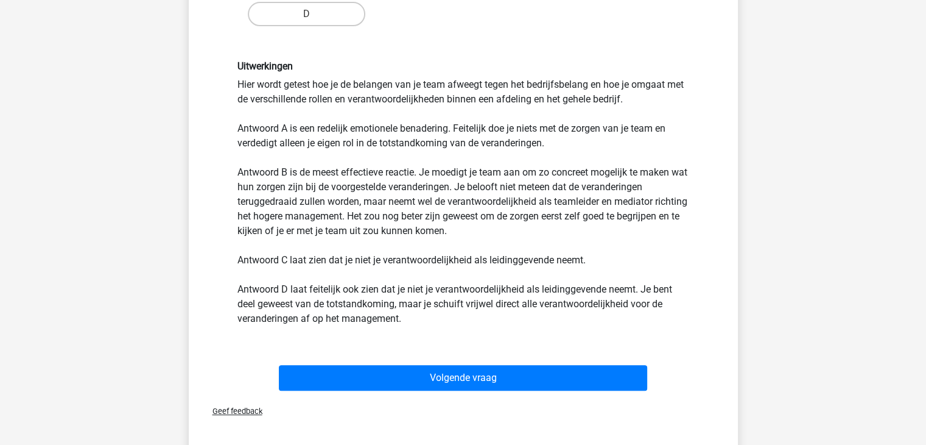
scroll to position [486, 0]
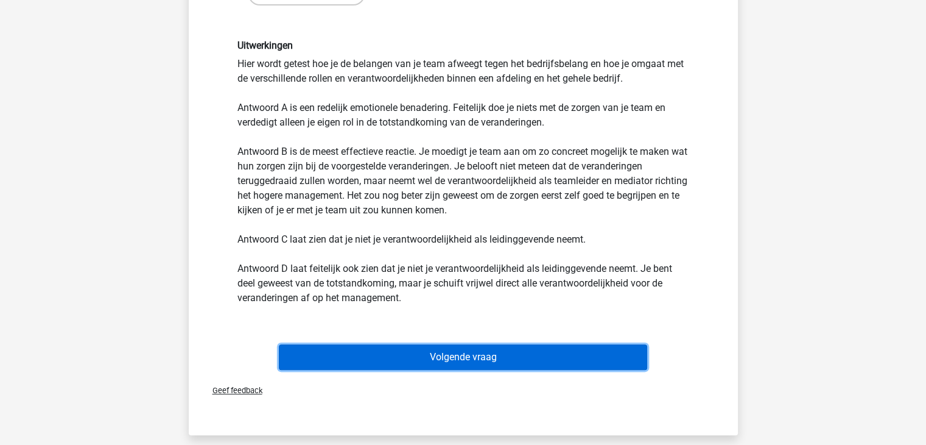
click at [438, 354] on button "Volgende vraag" at bounding box center [463, 357] width 368 height 26
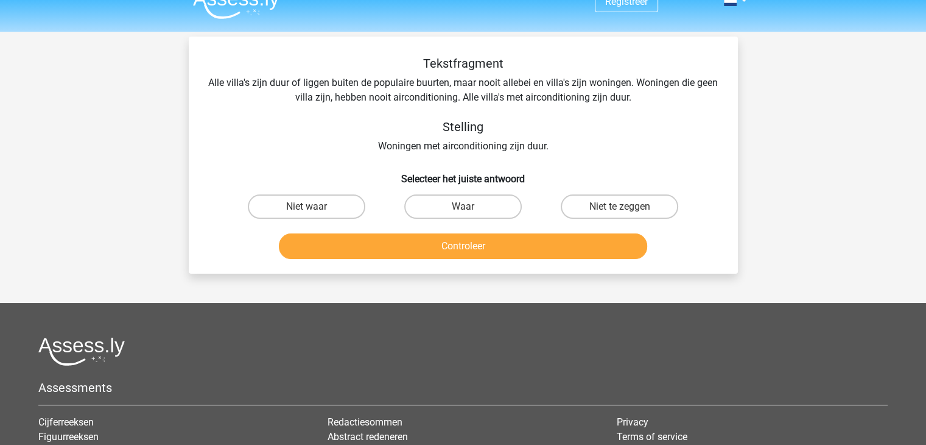
scroll to position [0, 0]
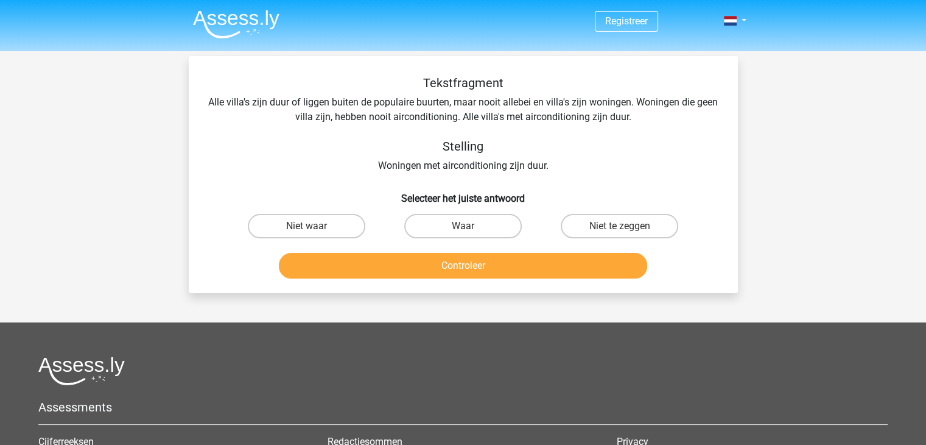
click at [475, 116] on div "Tekstfragment Alle villa's zijn duur of liggen buiten de populaire buurten, maa…" at bounding box center [463, 124] width 510 height 97
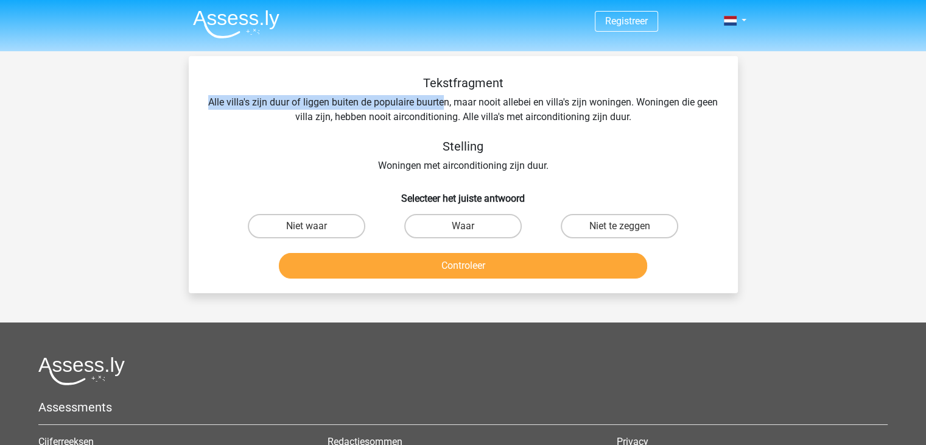
drag, startPoint x: 217, startPoint y: 102, endPoint x: 454, endPoint y: 102, distance: 236.9
click at [454, 102] on div "Tekstfragment Alle villa's zijn duur of liggen buiten de populaire buurten, maa…" at bounding box center [463, 124] width 510 height 97
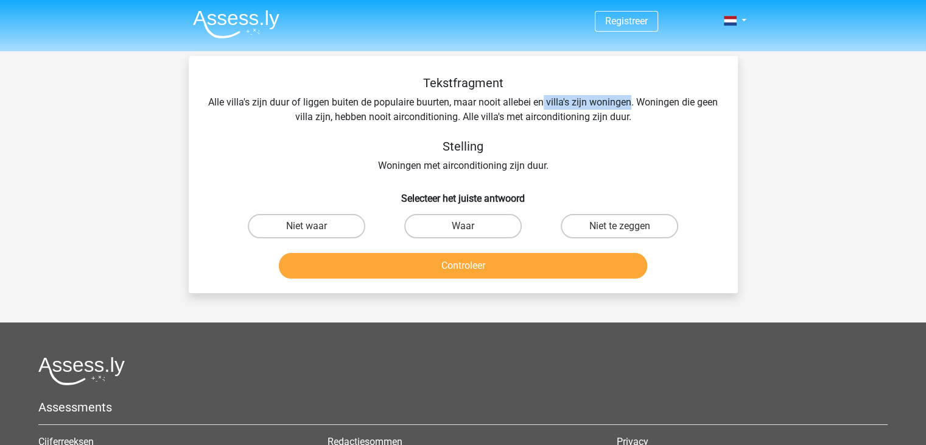
drag, startPoint x: 559, startPoint y: 103, endPoint x: 643, endPoint y: 104, distance: 84.0
click at [643, 104] on div "Tekstfragment Alle villa's zijn duur of liggen buiten de populaire buurten, maa…" at bounding box center [463, 124] width 510 height 97
click at [642, 111] on div "Tekstfragment Alle villa's zijn duur of liggen buiten de populaire buurten, maa…" at bounding box center [463, 124] width 510 height 97
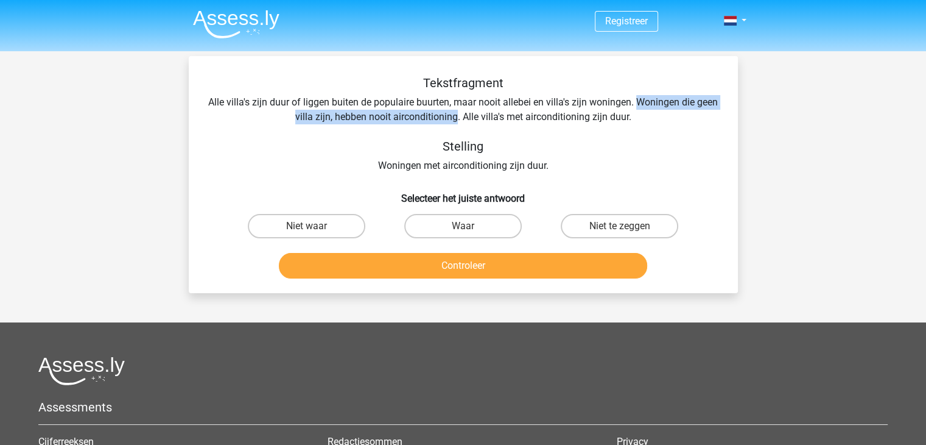
drag, startPoint x: 650, startPoint y: 101, endPoint x: 468, endPoint y: 116, distance: 183.3
click at [468, 116] on div "Tekstfragment Alle villa's zijn duur of liggen buiten de populaire buurten, maa…" at bounding box center [463, 124] width 510 height 97
click at [560, 102] on div "Tekstfragment Alle villa's zijn duur of liggen buiten de populaire buurten, maa…" at bounding box center [463, 124] width 510 height 97
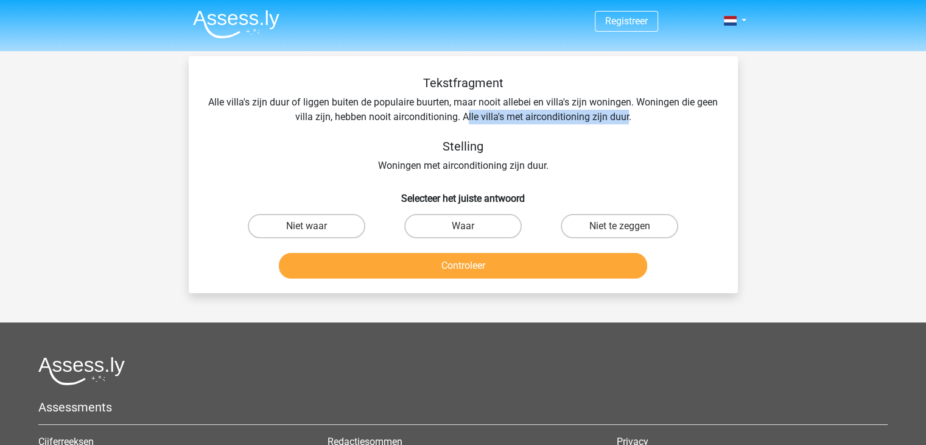
drag, startPoint x: 477, startPoint y: 116, endPoint x: 641, endPoint y: 118, distance: 163.8
click at [641, 118] on div "Tekstfragment Alle villa's zijn duur of liggen buiten de populaire buurten, maa…" at bounding box center [463, 124] width 510 height 97
drag, startPoint x: 648, startPoint y: 105, endPoint x: 475, endPoint y: 124, distance: 174.0
click at [531, 109] on div "Tekstfragment Alle villa's zijn duur of liggen buiten de populaire buurten, maa…" at bounding box center [463, 124] width 510 height 97
click at [329, 225] on label "Niet waar" at bounding box center [307, 226] width 118 height 24
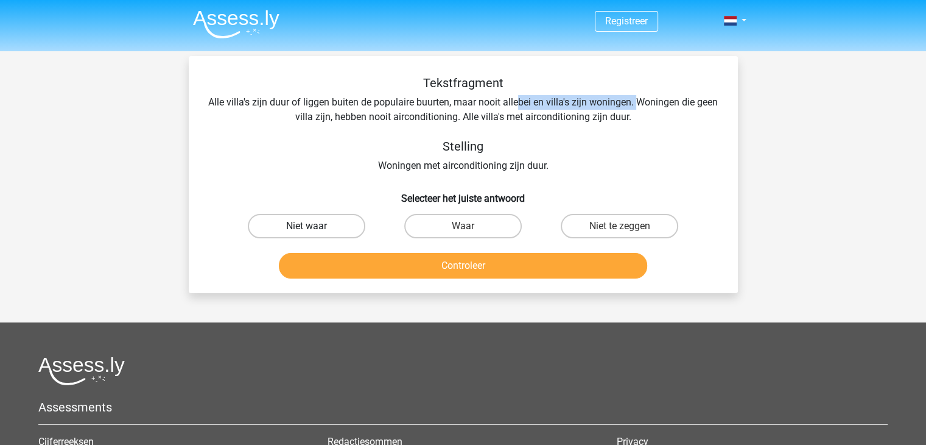
click at [314, 226] on input "Niet waar" at bounding box center [310, 230] width 8 height 8
radio input "true"
drag, startPoint x: 533, startPoint y: 102, endPoint x: 526, endPoint y: 114, distance: 13.7
click at [533, 103] on div "Tekstfragment Alle villa's zijn duur of liggen buiten de populaire buurten, maa…" at bounding box center [463, 124] width 510 height 97
click at [482, 266] on button "Controleer" at bounding box center [463, 266] width 368 height 26
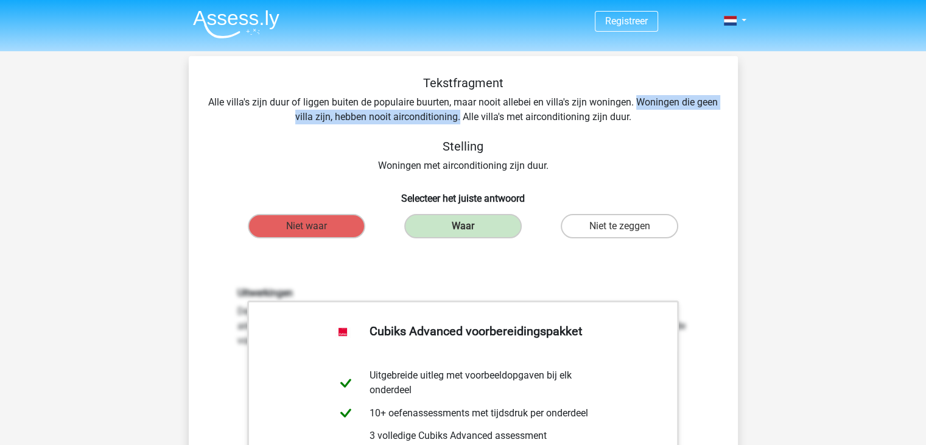
drag, startPoint x: 650, startPoint y: 102, endPoint x: 472, endPoint y: 119, distance: 179.2
click at [472, 119] on div "Tekstfragment Alle villa's zijn duur of liggen buiten de populaire buurten, maa…" at bounding box center [463, 124] width 510 height 97
click at [410, 105] on div "Tekstfragment Alle villa's zijn duur of liggen buiten de populaire buurten, maa…" at bounding box center [463, 124] width 510 height 97
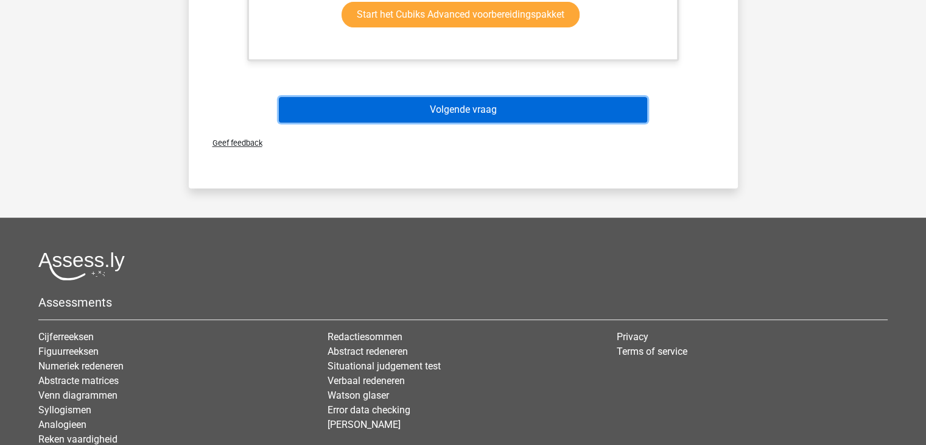
click at [466, 103] on button "Volgende vraag" at bounding box center [463, 110] width 368 height 26
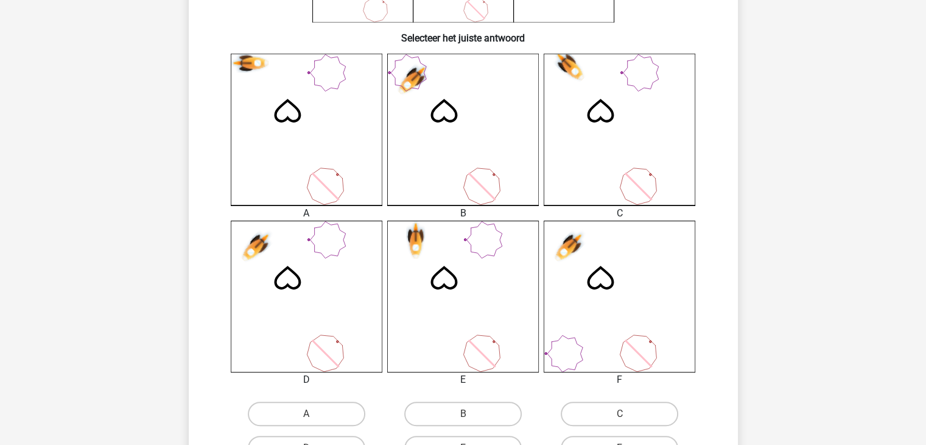
scroll to position [304, 0]
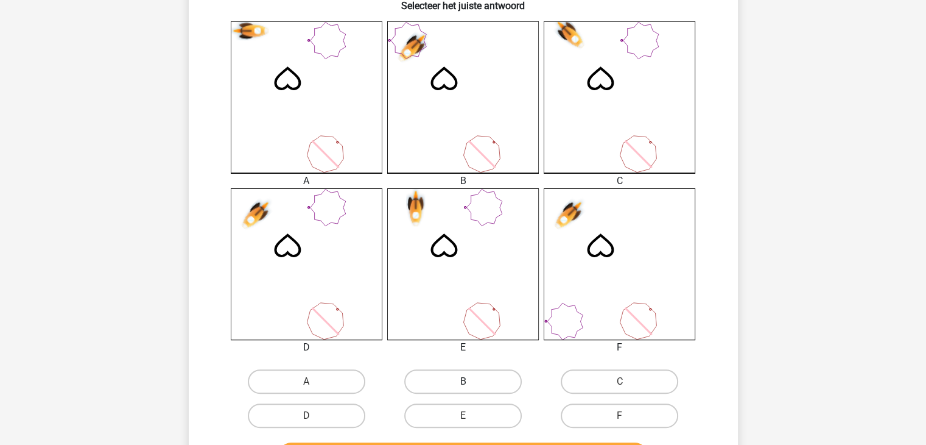
click at [484, 385] on label "B" at bounding box center [463, 381] width 118 height 24
click at [471, 385] on input "B" at bounding box center [467, 385] width 8 height 8
radio input "true"
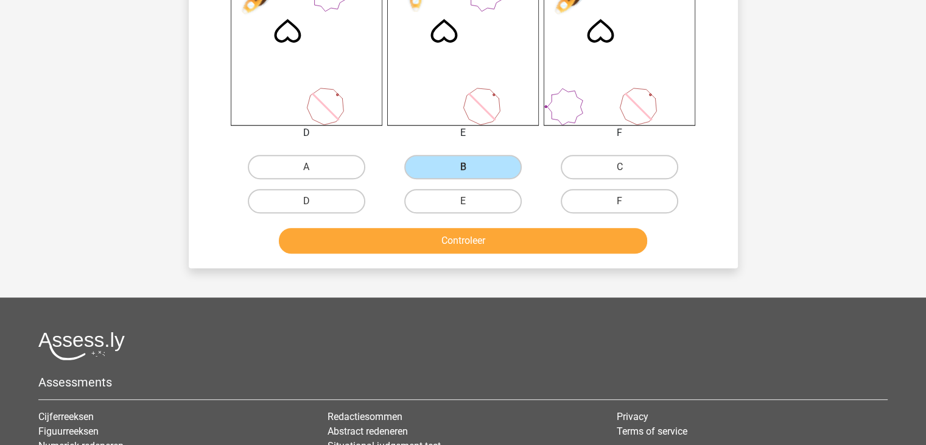
scroll to position [548, 0]
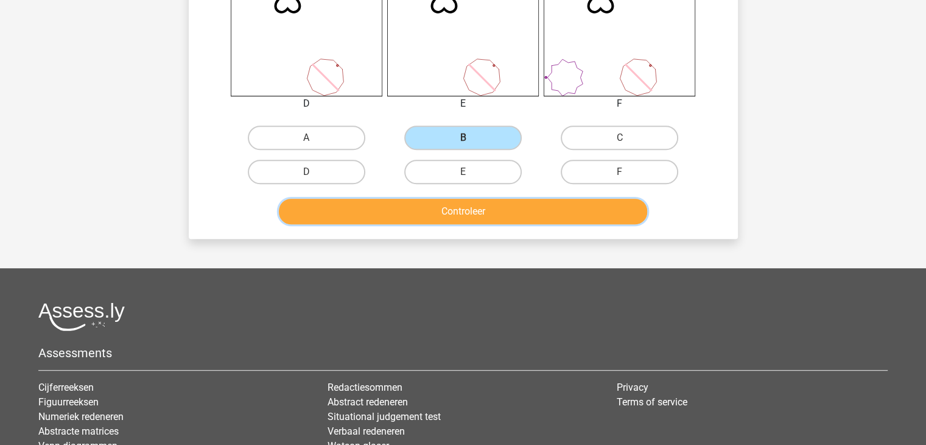
click at [458, 204] on button "Controleer" at bounding box center [463, 212] width 368 height 26
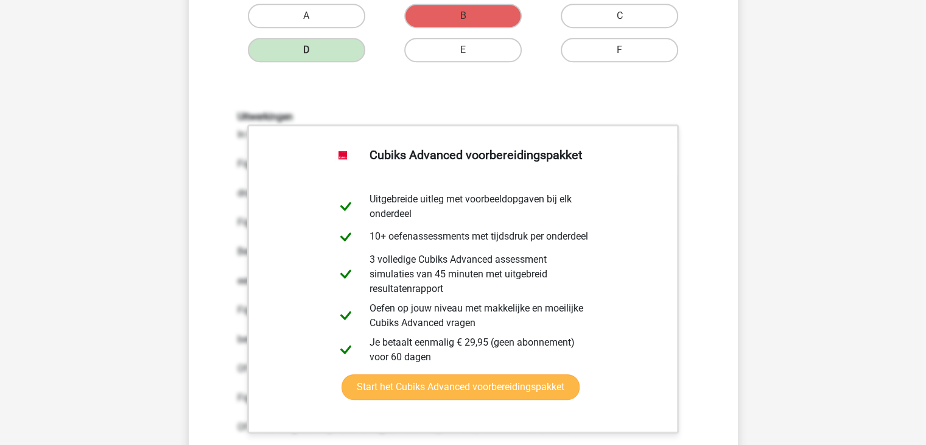
scroll to position [853, 0]
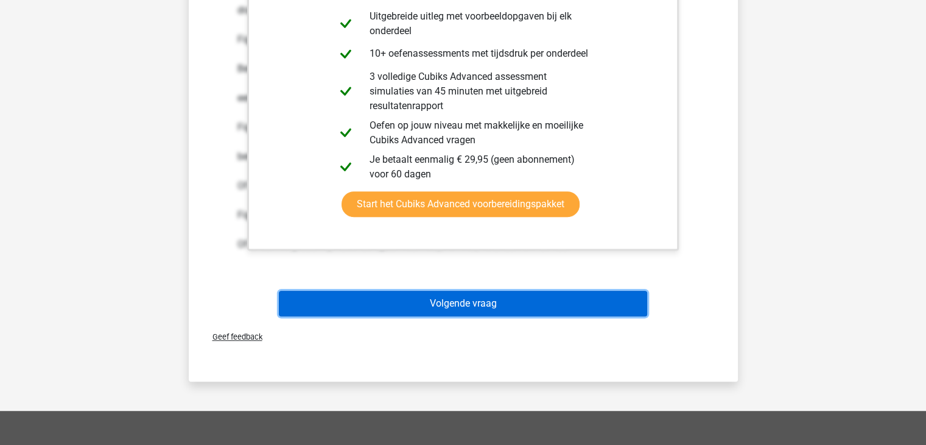
click at [467, 310] on button "Volgende vraag" at bounding box center [463, 303] width 368 height 26
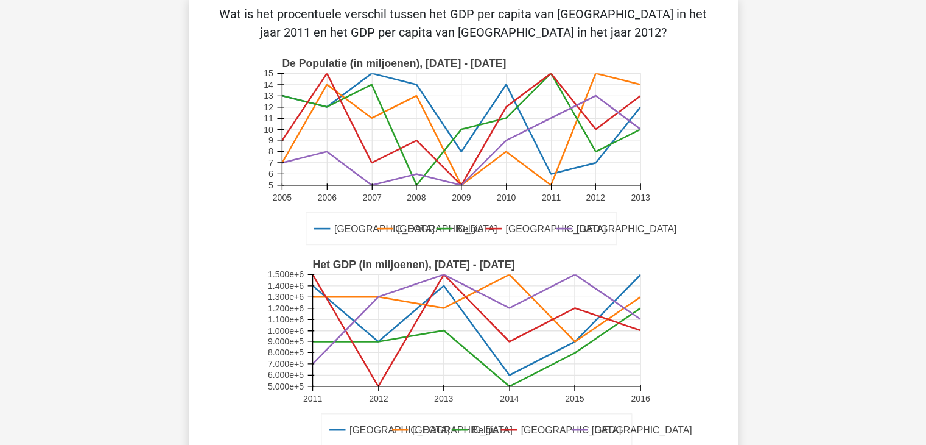
scroll to position [304, 0]
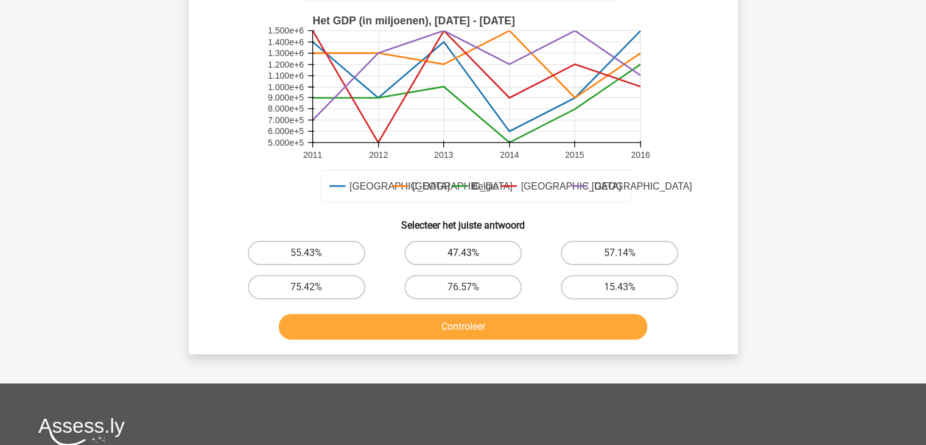
click at [489, 249] on label "47.43%" at bounding box center [463, 253] width 118 height 24
click at [471, 253] on input "47.43%" at bounding box center [467, 257] width 8 height 8
radio input "true"
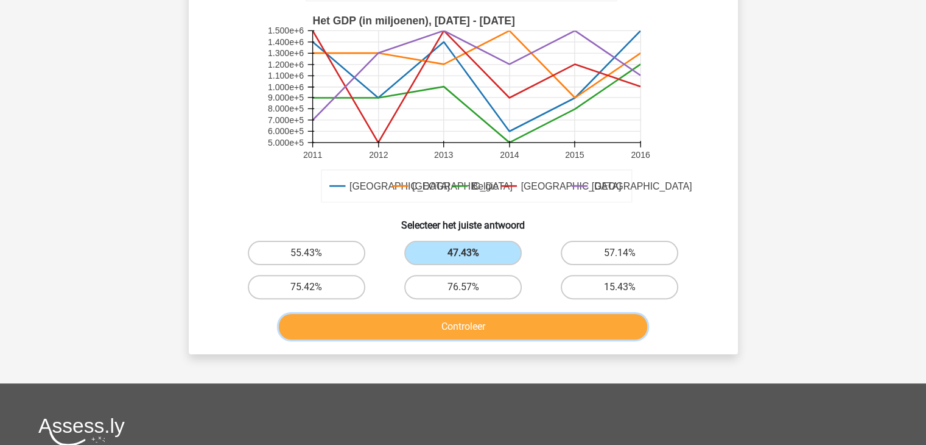
click at [506, 328] on button "Controleer" at bounding box center [463, 327] width 368 height 26
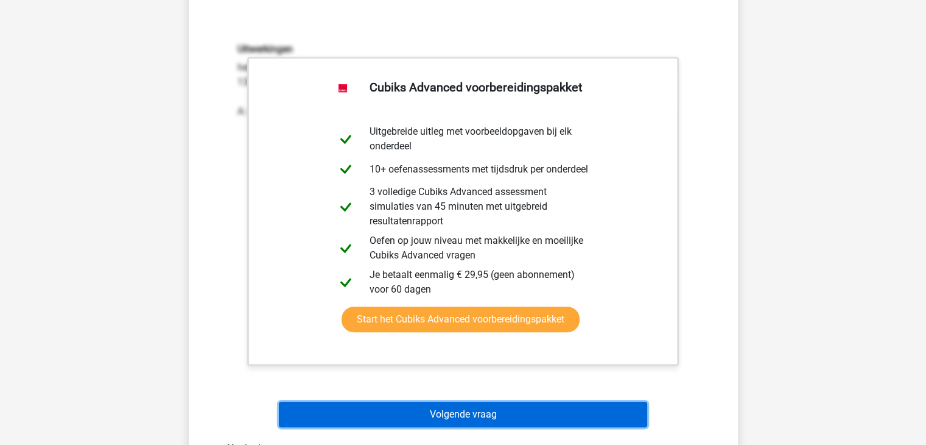
click at [513, 418] on button "Volgende vraag" at bounding box center [463, 414] width 368 height 26
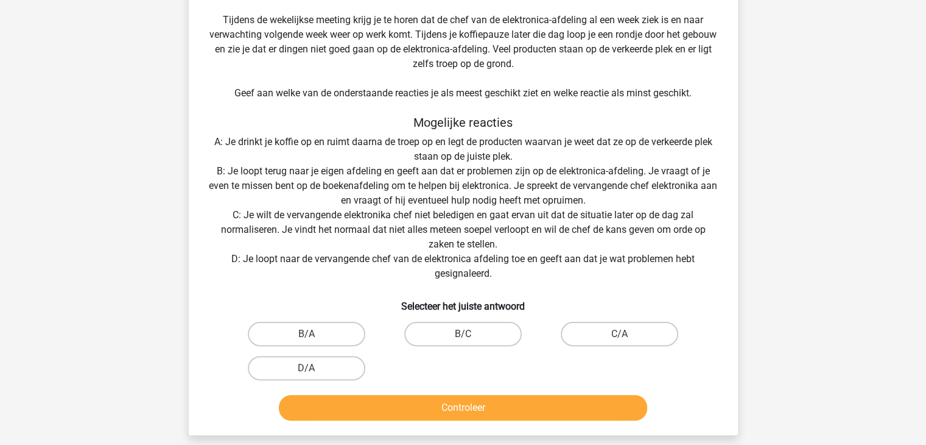
scroll to position [244, 0]
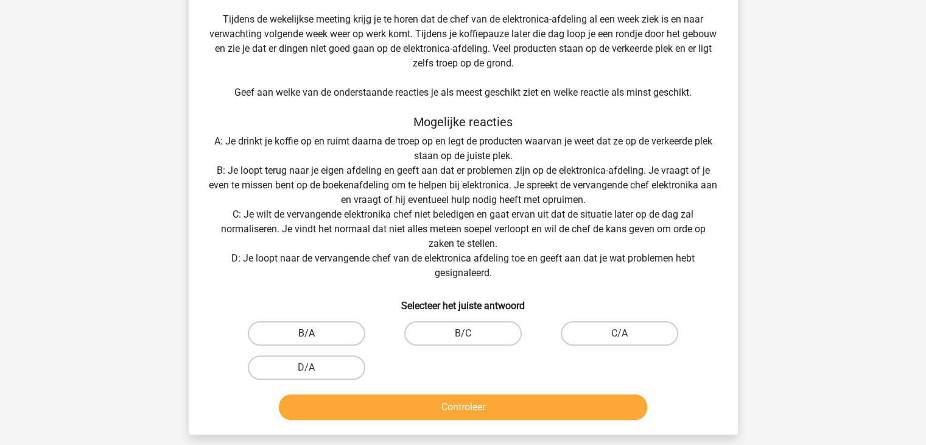
click at [317, 331] on label "B/A" at bounding box center [307, 333] width 118 height 24
click at [314, 333] on input "B/A" at bounding box center [310, 337] width 8 height 8
radio input "true"
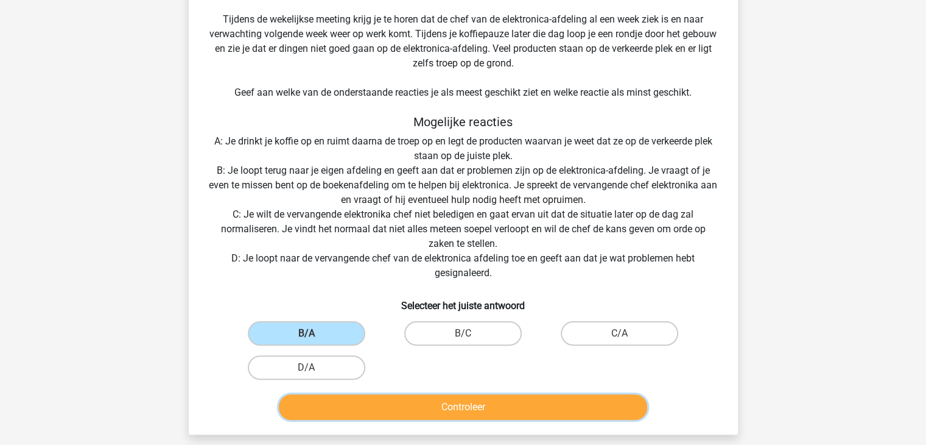
click at [393, 406] on button "Controleer" at bounding box center [463, 407] width 368 height 26
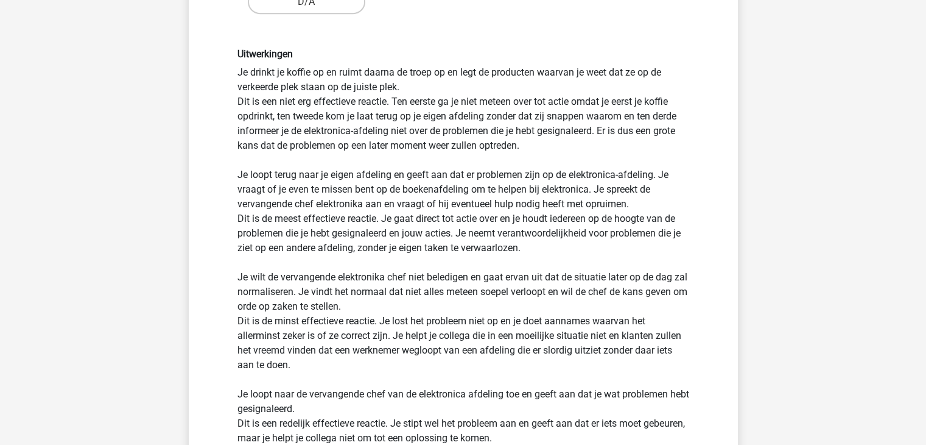
scroll to position [853, 0]
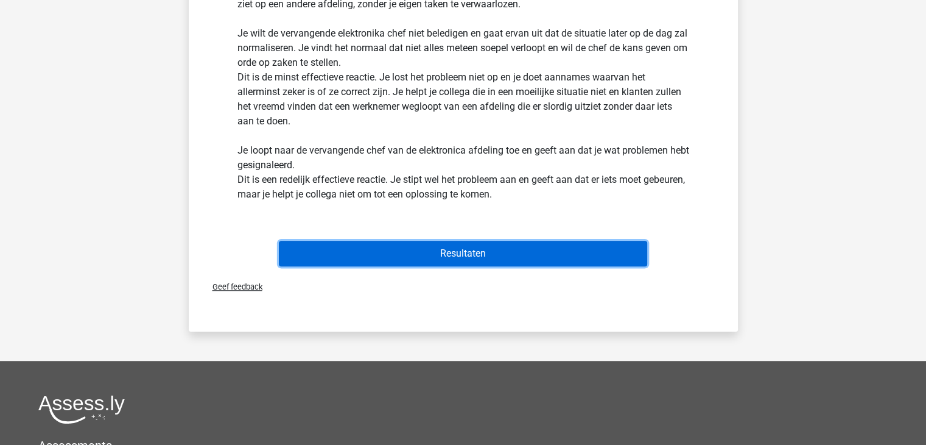
click at [471, 249] on button "Resultaten" at bounding box center [463, 254] width 368 height 26
